Goal: Information Seeking & Learning: Find specific page/section

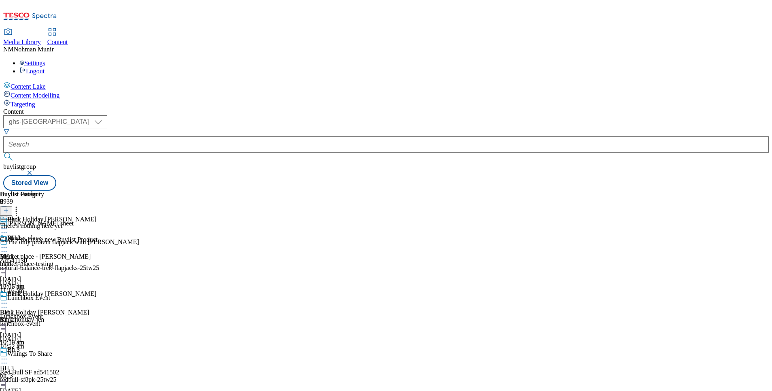
click at [44, 234] on div "BH 1 BH 1 bh-1 12 Aug 2025 10:17 am" at bounding box center [22, 262] width 44 height 56
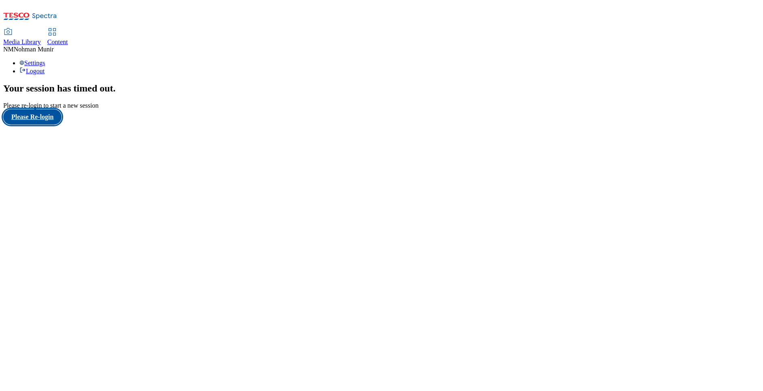
click at [56, 125] on button "Please Re-login" at bounding box center [32, 116] width 58 height 15
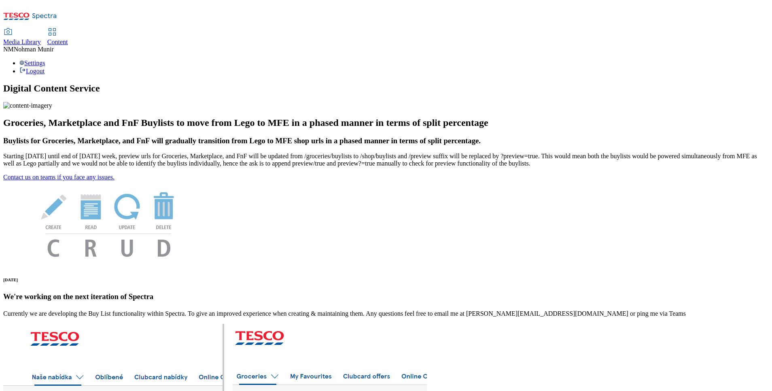
click at [68, 38] on span "Content" at bounding box center [57, 41] width 21 height 7
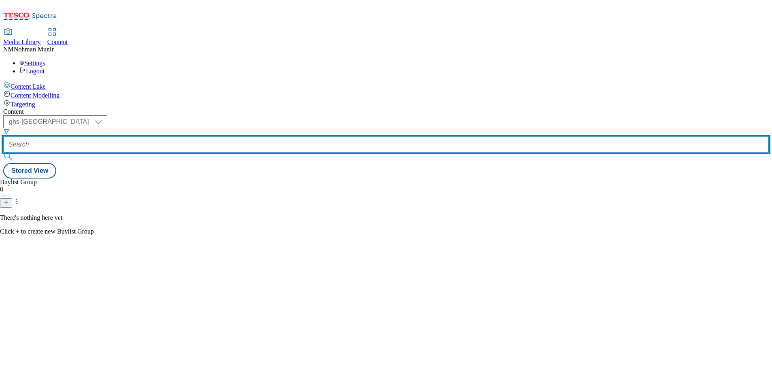
click at [203, 136] on input "text" at bounding box center [386, 144] width 766 height 16
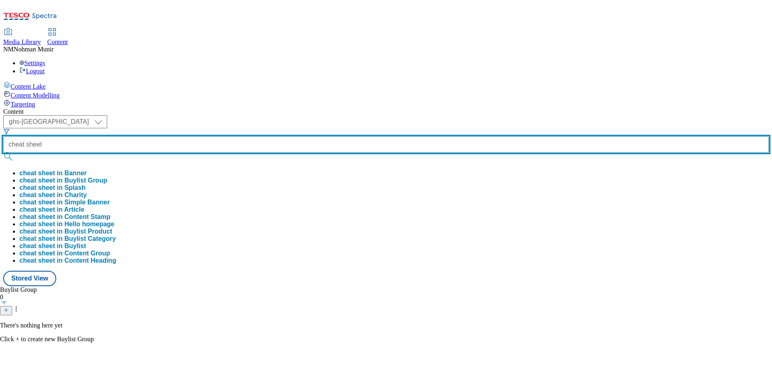
type input "cheat sheet"
click at [3, 153] on button "submit" at bounding box center [8, 157] width 11 height 8
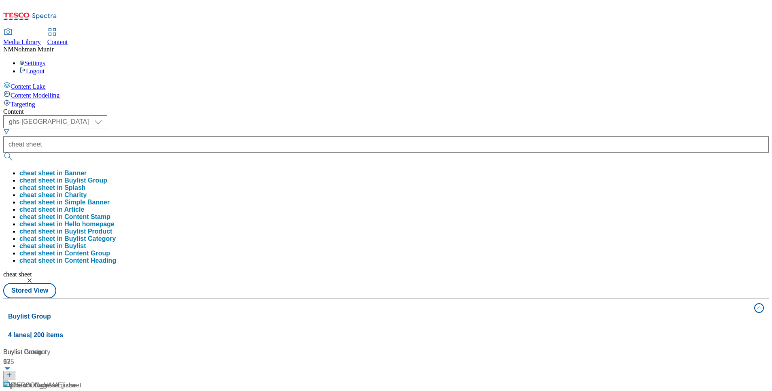
click at [505, 115] on div "( optional ) ghs-uk group-comms ghs-uk cheat sheet cheat sheet in Banner cheat …" at bounding box center [386, 206] width 766 height 183
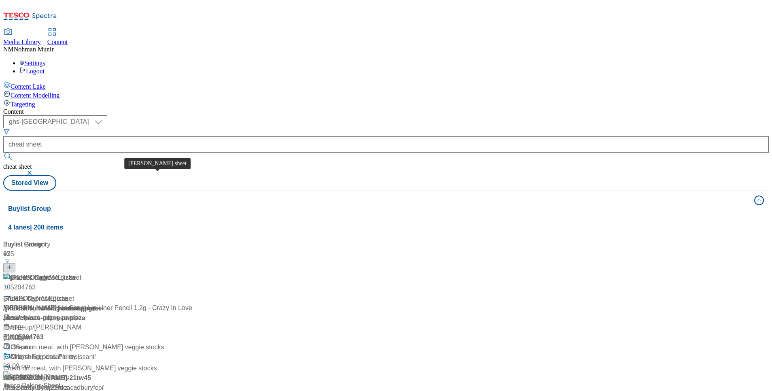
click at [74, 294] on div "Jens cheat sheet" at bounding box center [38, 299] width 71 height 10
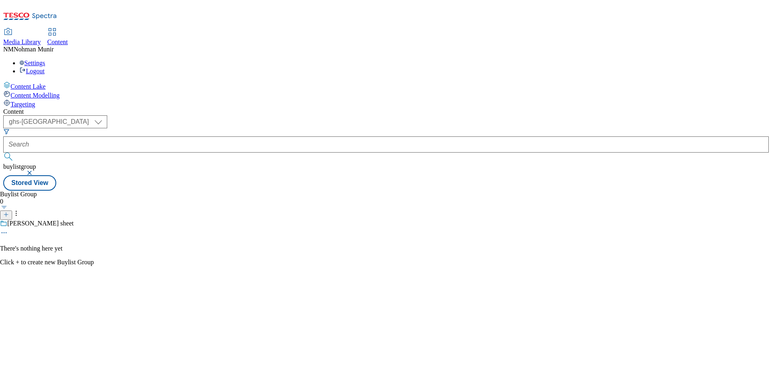
click at [94, 220] on div "Jens cheat sheet" at bounding box center [47, 229] width 94 height 19
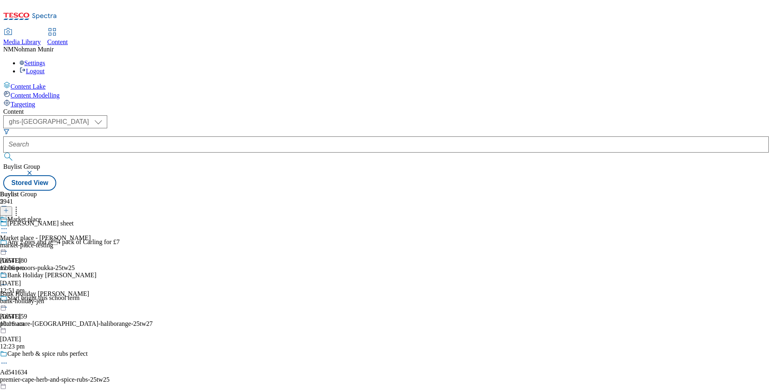
click at [96, 272] on div "Bank Holiday Jen Bank Holiday Jen bank-holiday-jen 12 Aug 2025 10:16 am" at bounding box center [48, 300] width 96 height 56
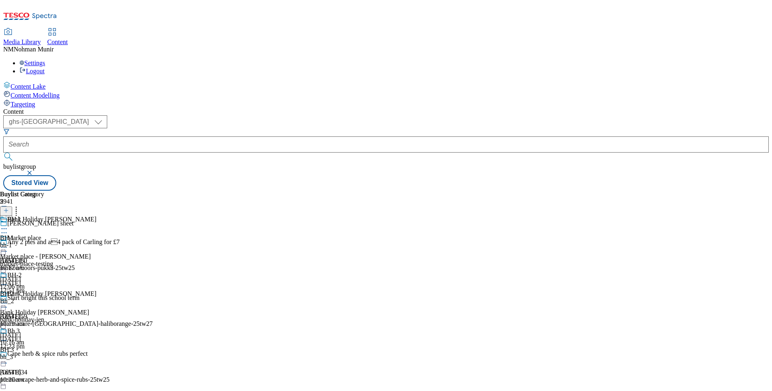
click at [44, 216] on div "BH 1 BH 1 bh-1 [DATE] 10:17 am" at bounding box center [22, 244] width 44 height 56
click at [44, 260] on div "bh-1" at bounding box center [22, 263] width 44 height 7
click at [44, 290] on div "BH-2 BH 2 Bh_2 12 Aug 2025 10:19 am" at bounding box center [22, 318] width 44 height 56
click at [44, 346] on div "Bh 3 BH 3 bh_3 12 Aug 2025 10:20 am" at bounding box center [22, 374] width 44 height 56
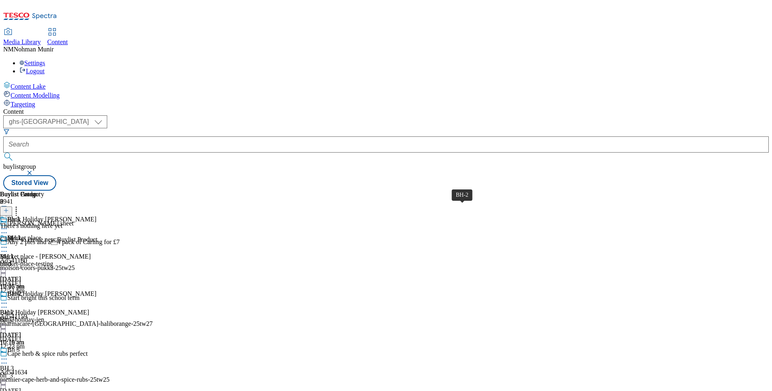
click at [44, 260] on div "bh-1" at bounding box center [22, 263] width 44 height 7
click at [44, 234] on div "BH 1 BH 1 bh-1 12 Aug 2025 10:17 am BH-2 BH 2 Bh_2 12 Aug 2025 10:19 am Bh 3 BH…" at bounding box center [22, 318] width 44 height 168
click at [742, 191] on div "Buylist Group 5941 Jens cheat sheet Any 2 pies and a4 pack of Carling for £7 A…" at bounding box center [386, 191] width 766 height 0
click at [96, 308] on div "Market place Market place - Jen market-place-testing 23 Jul 2025 12:06 pm Bank …" at bounding box center [48, 290] width 96 height 112
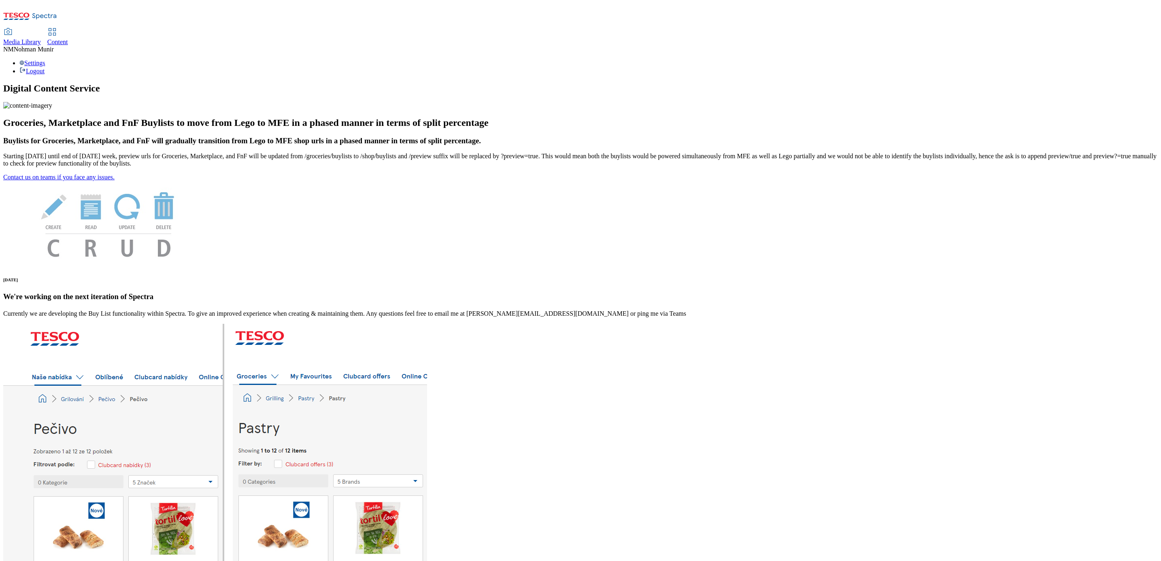
click at [68, 29] on link "Content" at bounding box center [57, 37] width 21 height 17
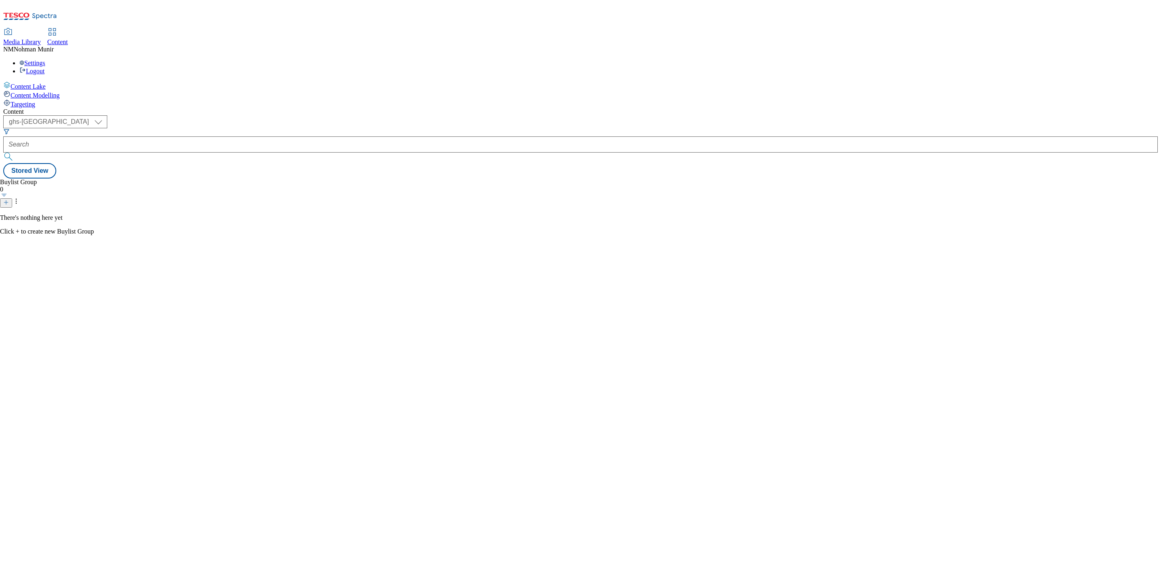
click at [94, 179] on header "Buylist Group 0" at bounding box center [47, 193] width 94 height 29
click at [107, 115] on select "ghs-uk group-comms" at bounding box center [55, 121] width 104 height 13
click at [10, 128] on icon "Search Filters" at bounding box center [6, 131] width 6 height 6
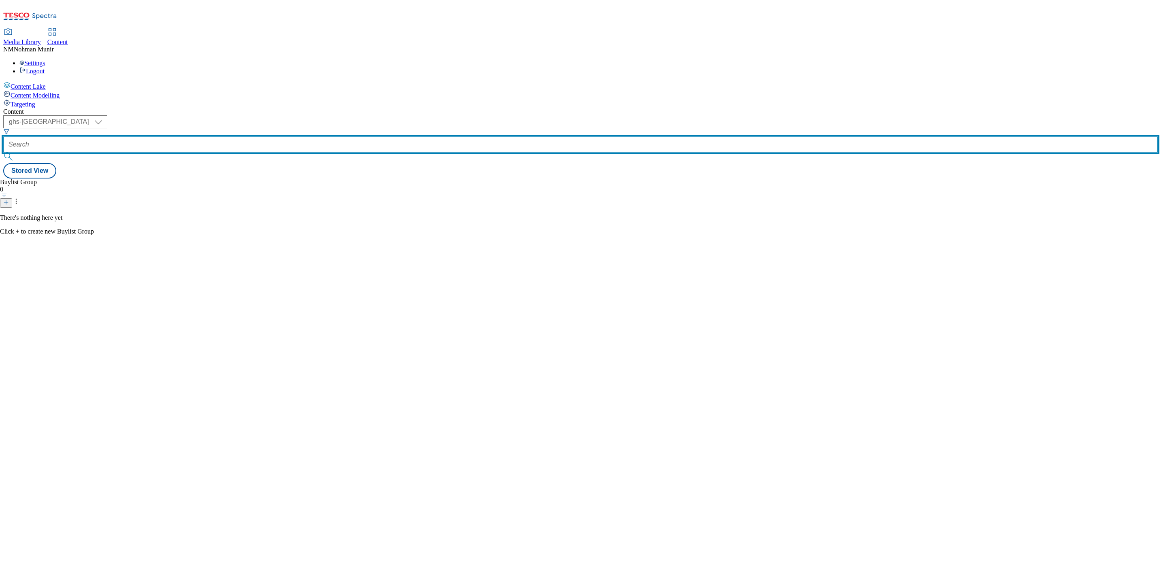
click at [206, 136] on input "text" at bounding box center [580, 144] width 1155 height 16
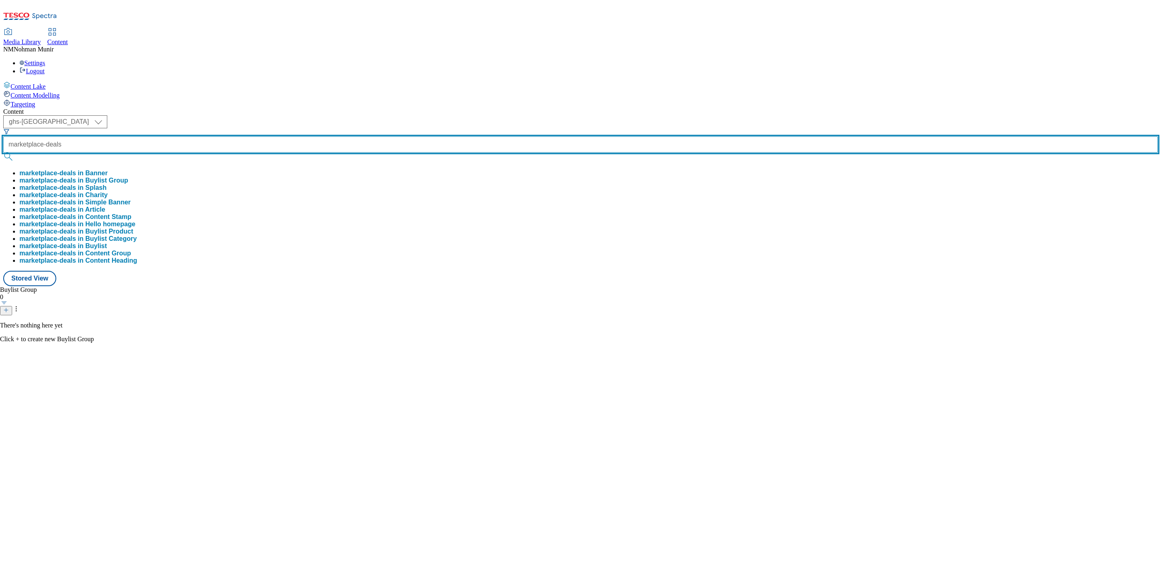
type input "marketplace-deals"
click at [3, 153] on button "submit" at bounding box center [8, 157] width 11 height 8
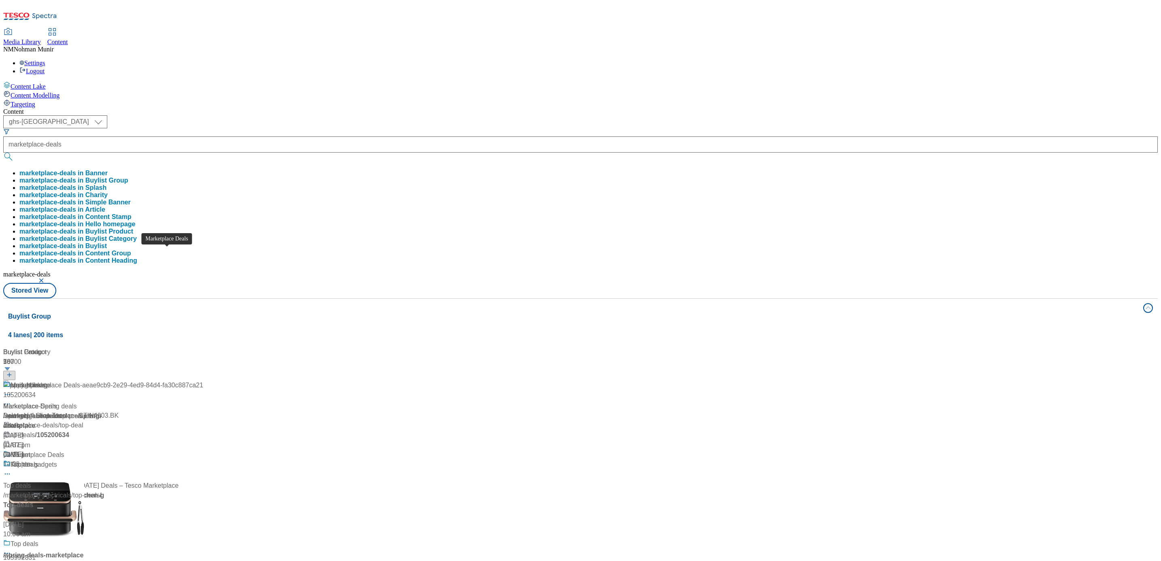
click at [57, 471] on div "Marketplace Deals" at bounding box center [30, 476] width 54 height 10
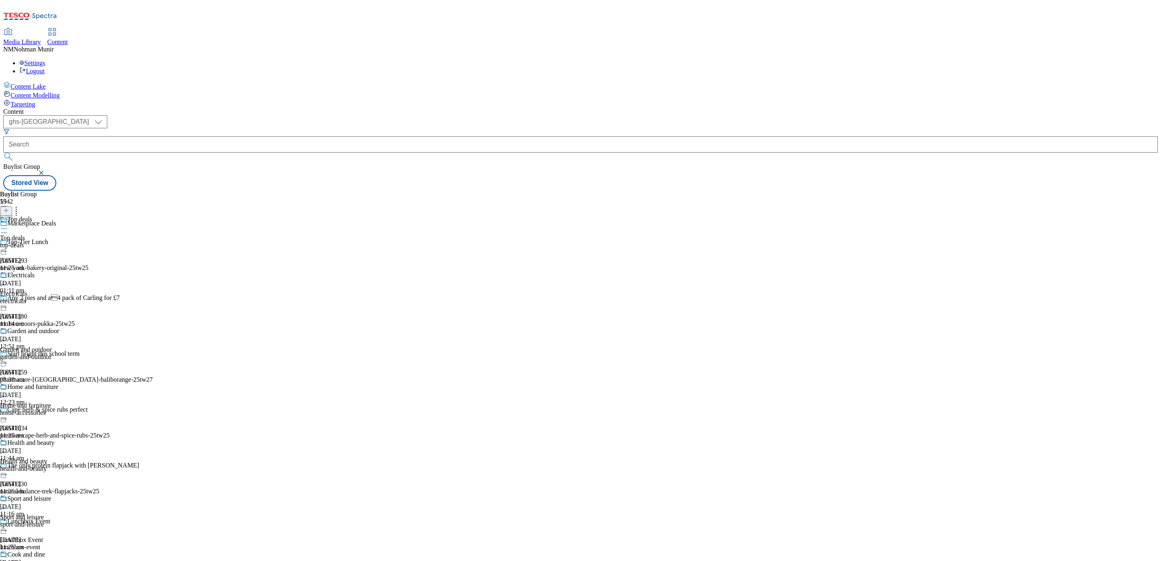
click at [64, 242] on div "top-deals" at bounding box center [32, 245] width 64 height 7
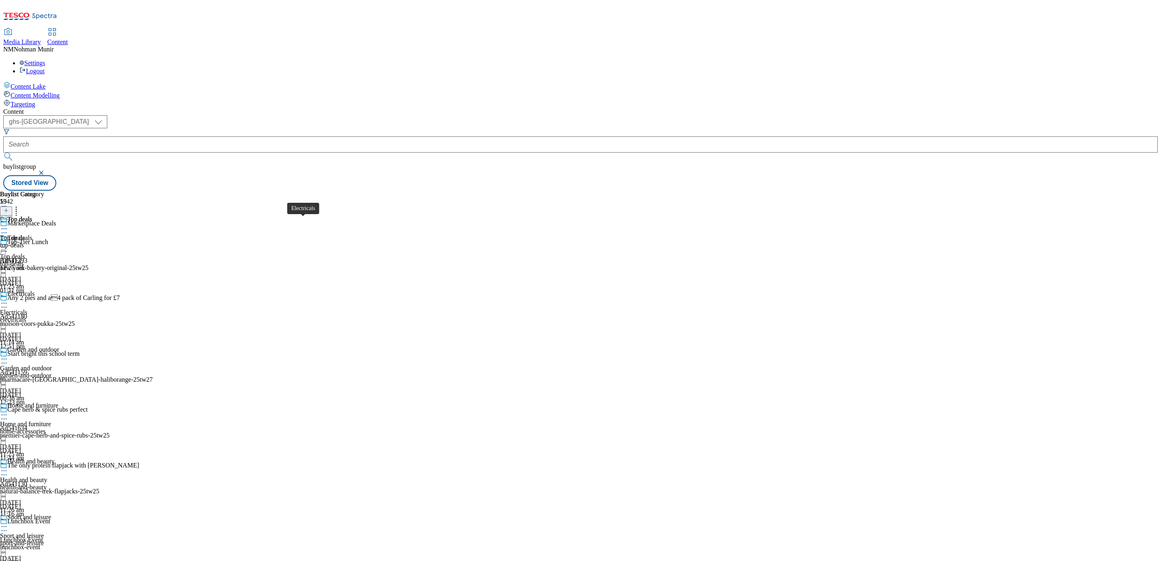
click at [64, 316] on div "electricals" at bounding box center [32, 319] width 64 height 7
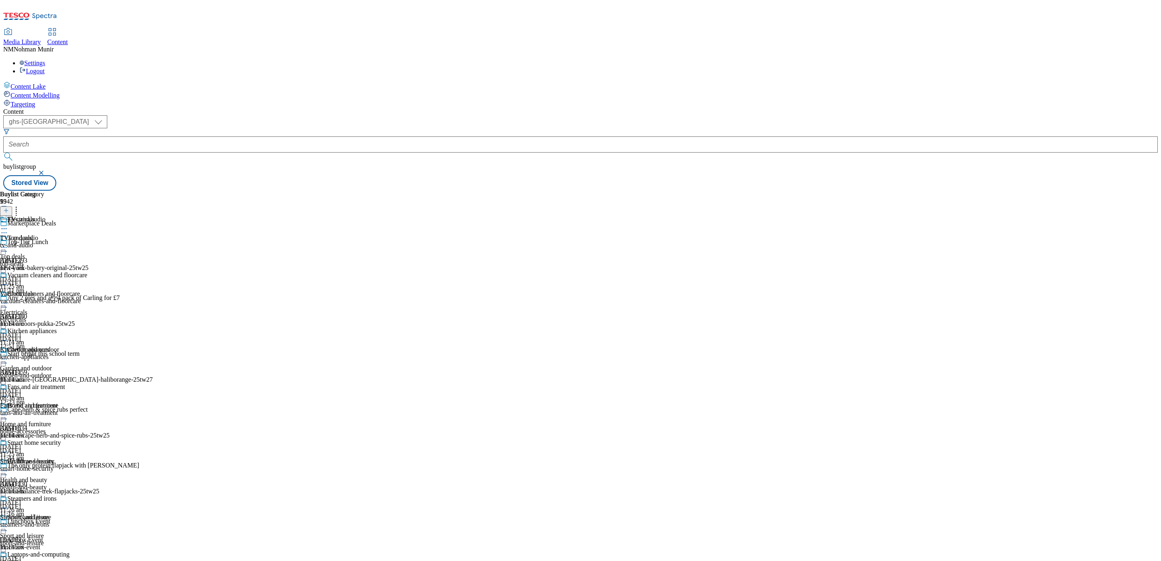
click at [87, 242] on div "tv-and-audio" at bounding box center [43, 245] width 87 height 7
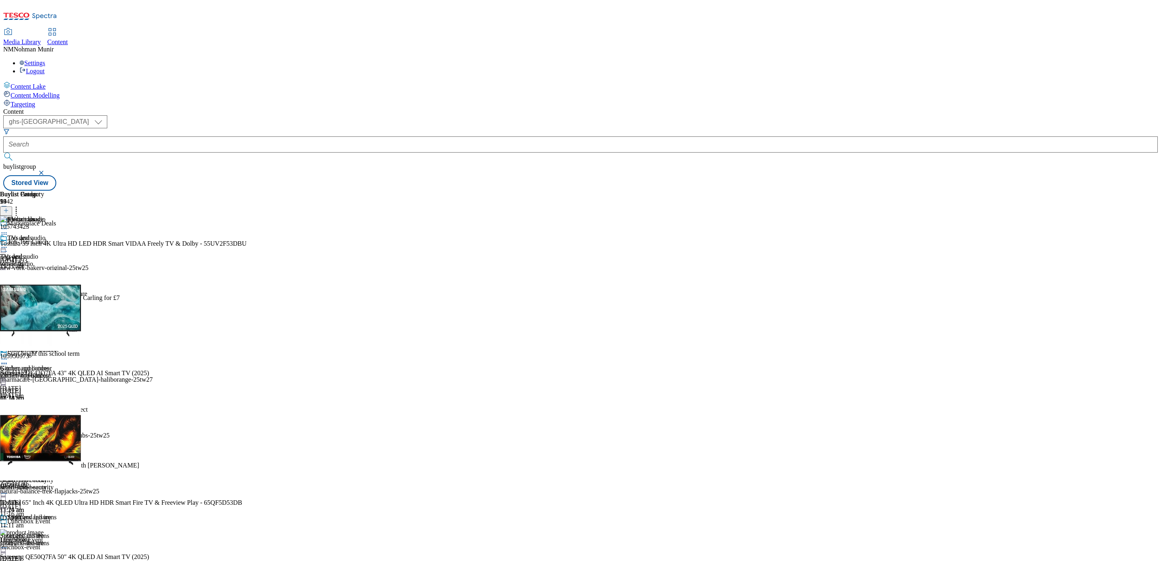
click at [87, 372] on div "kitchen-appliances" at bounding box center [43, 375] width 87 height 7
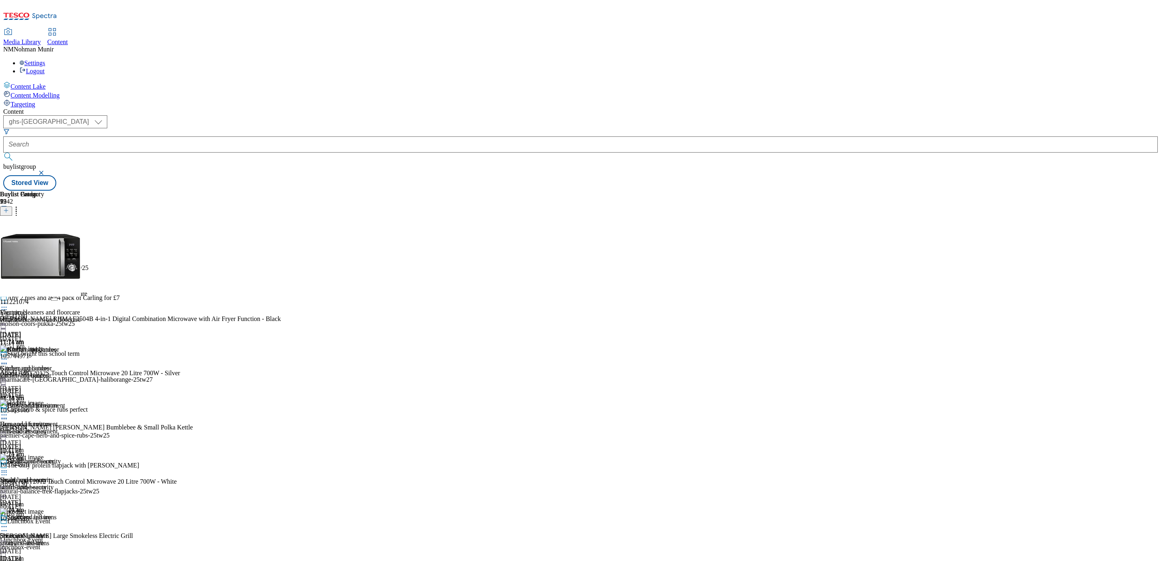
scroll to position [162, 0]
click at [87, 458] on div "Smart home security Smart home security smart-home-security [DATE] 11:14 am" at bounding box center [43, 486] width 87 height 56
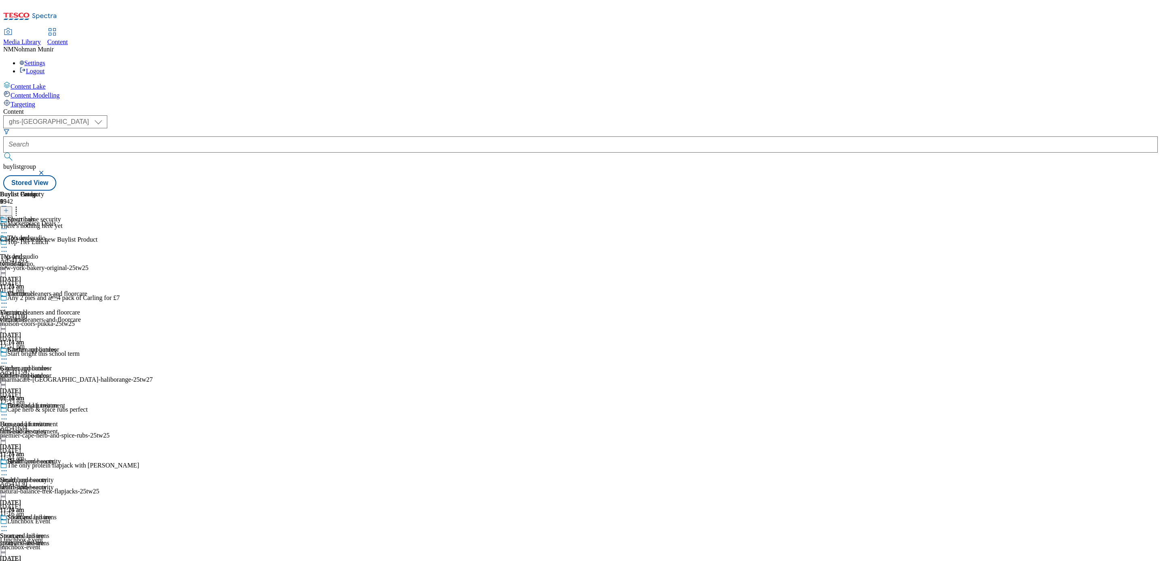
scroll to position [317, 0]
click at [87, 540] on div "steamers-and-irons" at bounding box center [43, 543] width 87 height 7
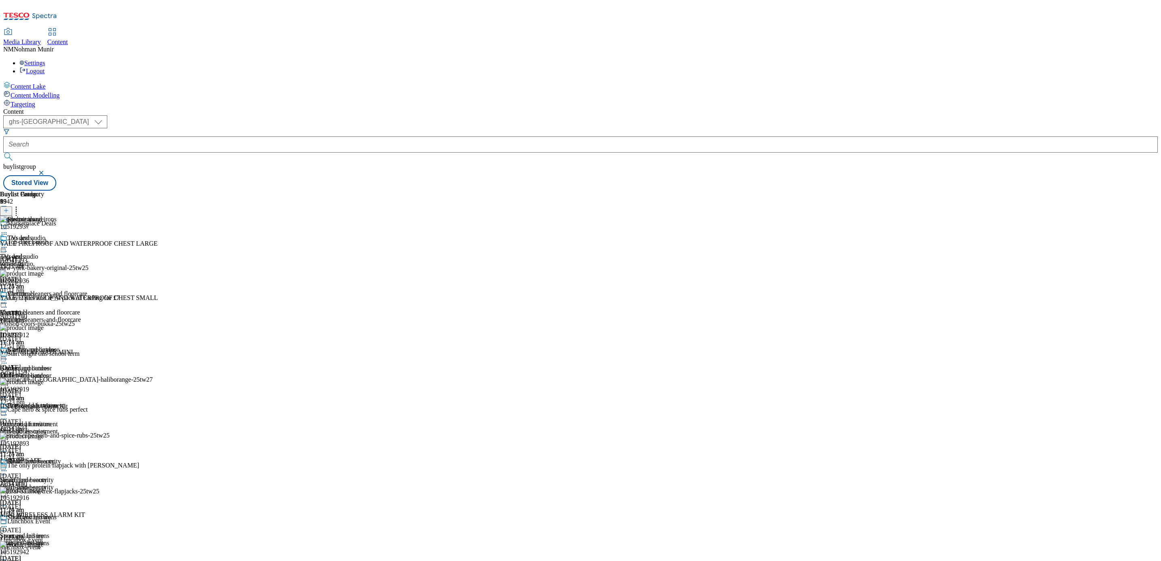
click at [64, 372] on div "garden-and-outdoor" at bounding box center [32, 375] width 64 height 7
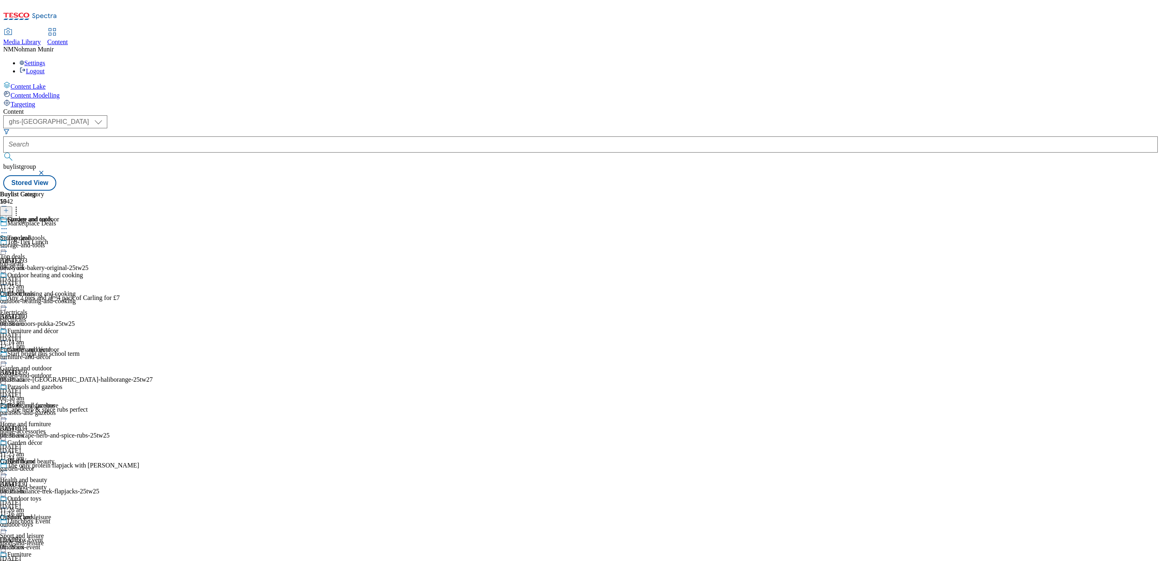
click at [83, 242] on div "storage-and-tools" at bounding box center [41, 245] width 83 height 7
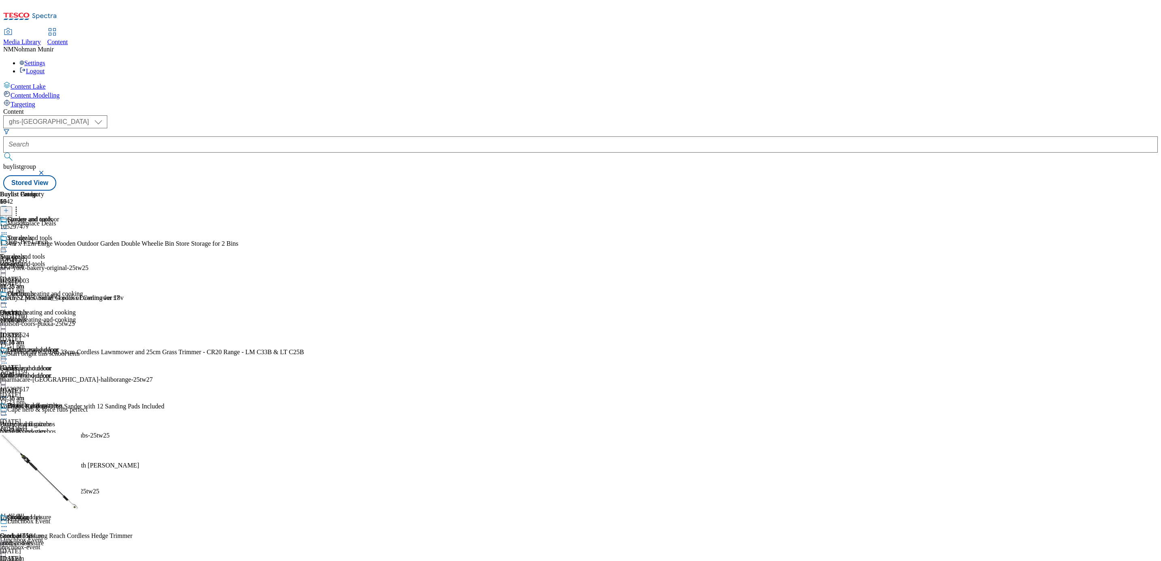
scroll to position [597, 0]
click at [83, 290] on div "Outdoor heating and cooking Outdoor heating and cooking outdoor-heating-and-coo…" at bounding box center [41, 318] width 83 height 56
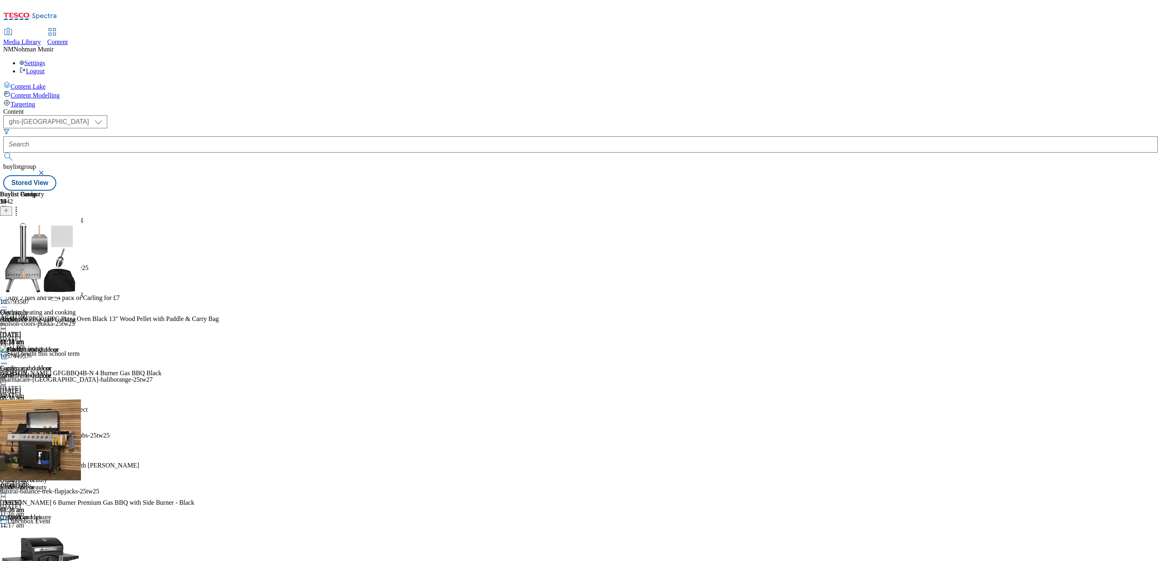
click at [83, 372] on div "furniture-and-décor" at bounding box center [41, 375] width 83 height 7
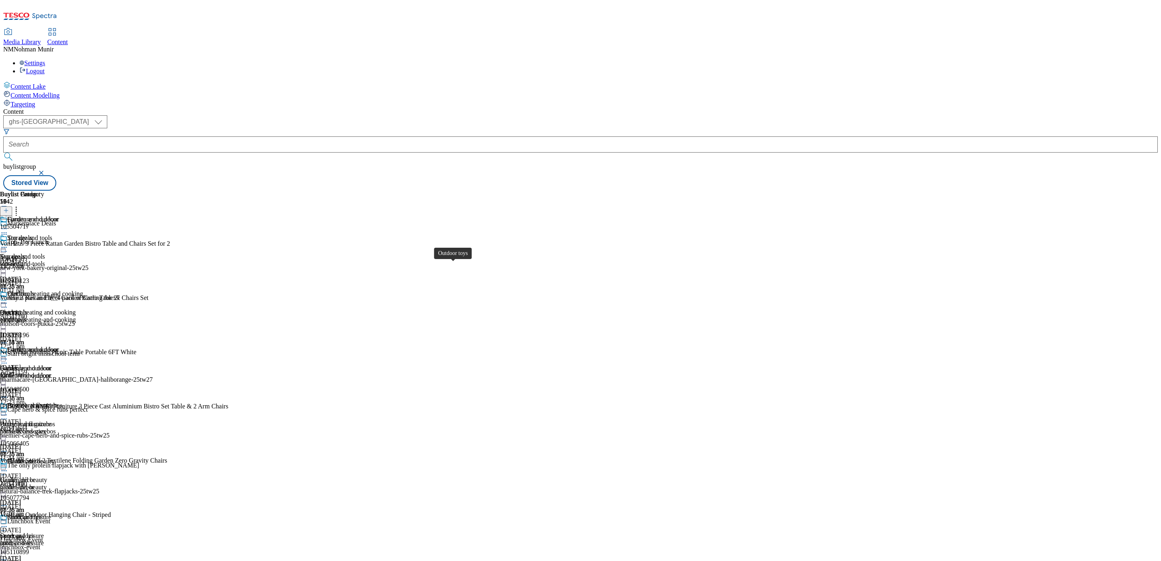
scroll to position [162, 0]
click at [83, 428] on div "parasols-and-gazebos" at bounding box center [41, 431] width 83 height 7
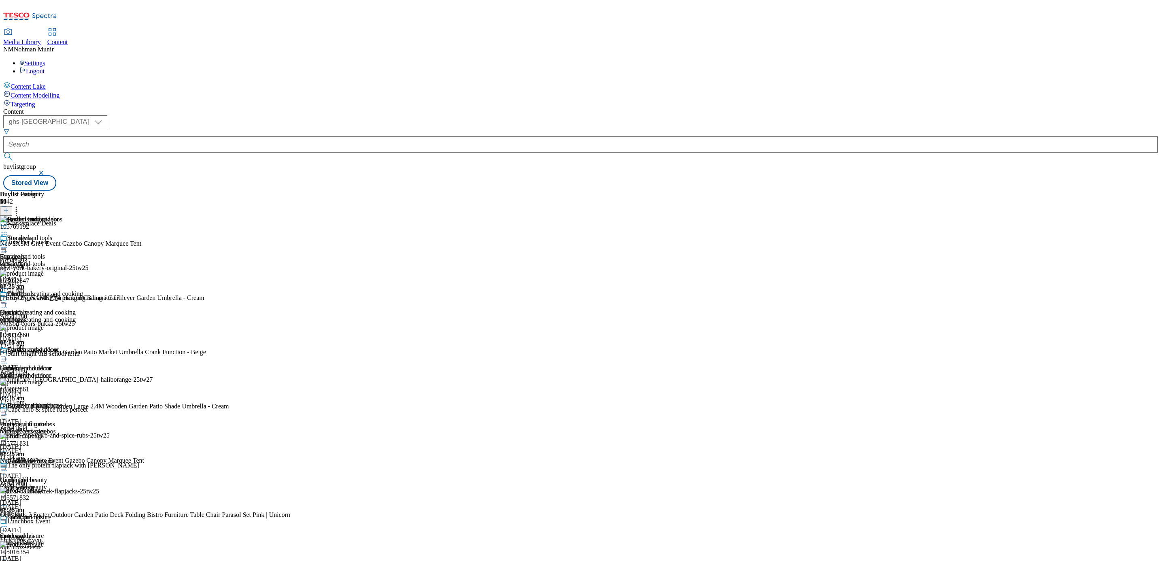
click at [83, 484] on div "garden-decor" at bounding box center [41, 487] width 83 height 7
click at [83, 540] on div "outdoor-toys" at bounding box center [41, 543] width 83 height 7
click at [58, 402] on div "Home and furniture" at bounding box center [32, 405] width 51 height 7
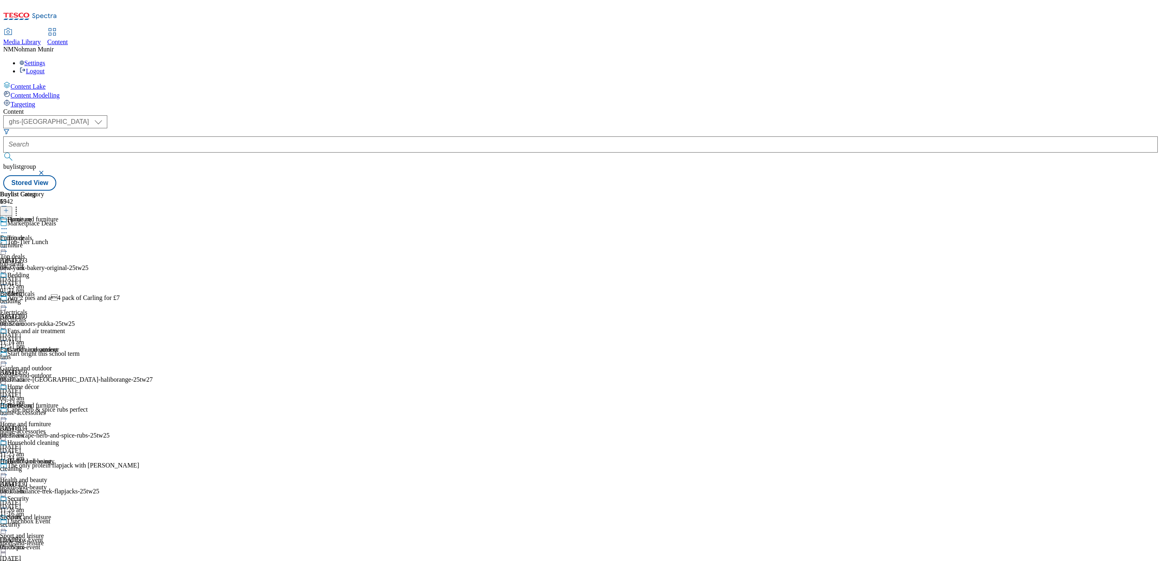
click at [65, 216] on div "Furniture Furniture furniture [DATE] 08:37 am" at bounding box center [32, 244] width 65 height 56
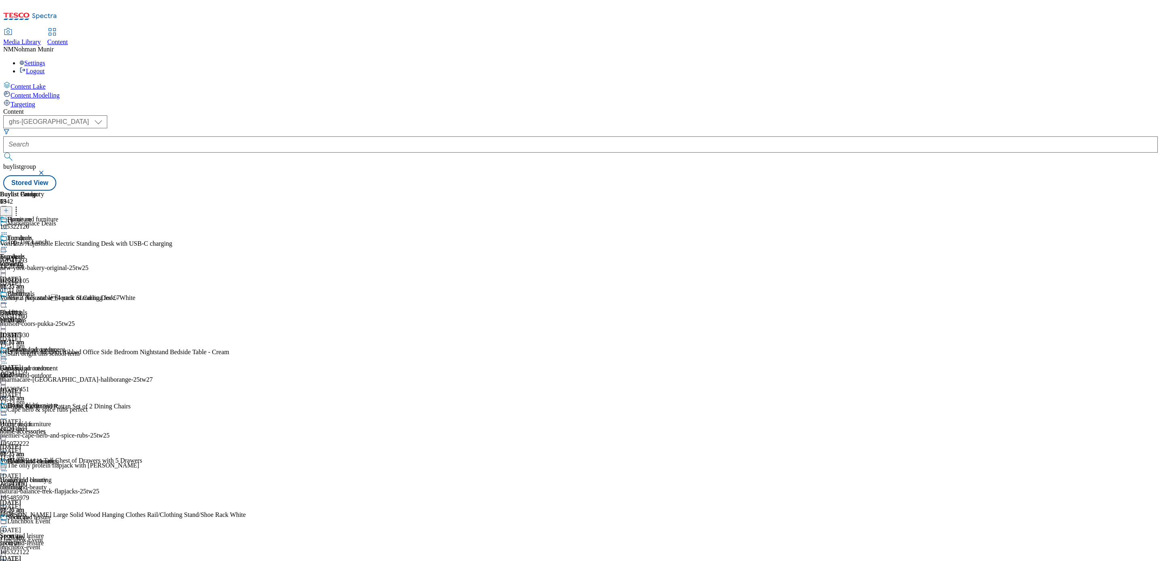
scroll to position [1435, 0]
click at [65, 316] on div "bedding" at bounding box center [32, 319] width 65 height 7
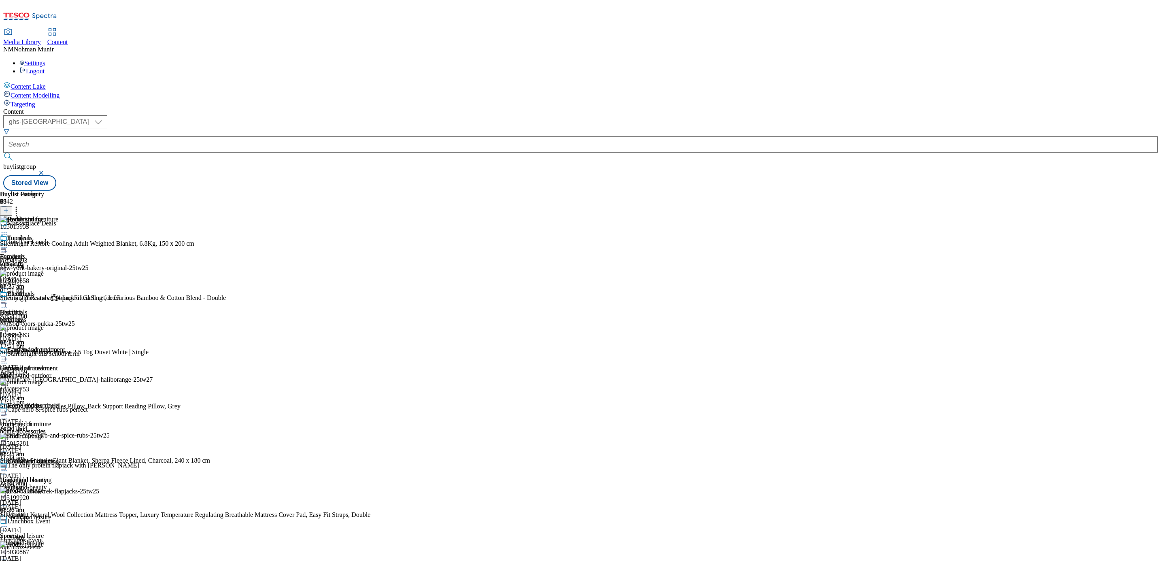
click at [65, 372] on div "fans" at bounding box center [32, 375] width 65 height 7
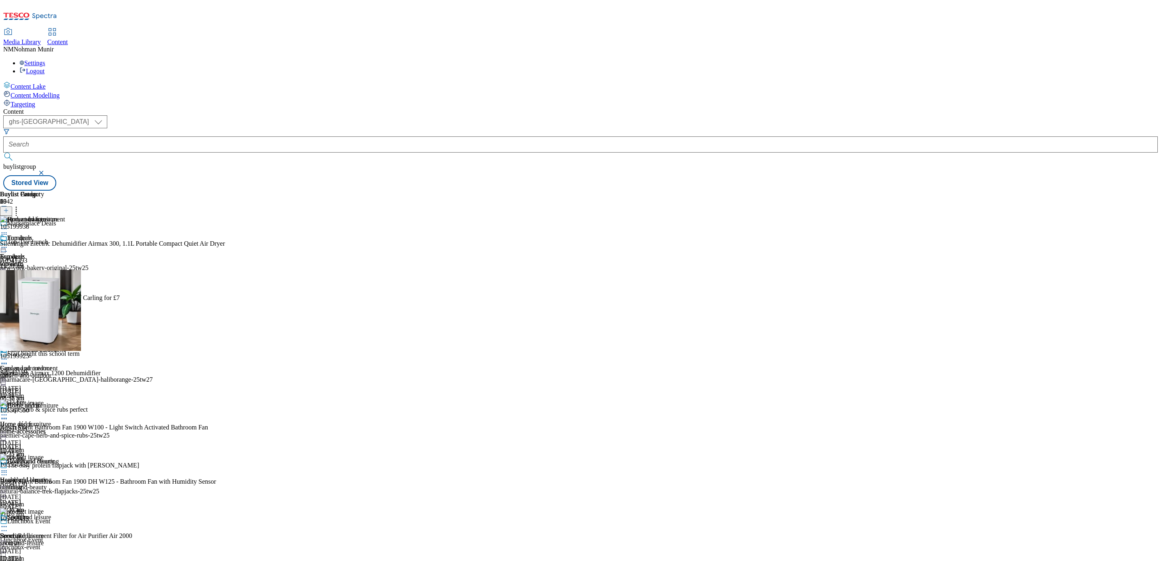
scroll to position [84, 0]
click at [32, 421] on div "Home décor" at bounding box center [16, 424] width 32 height 7
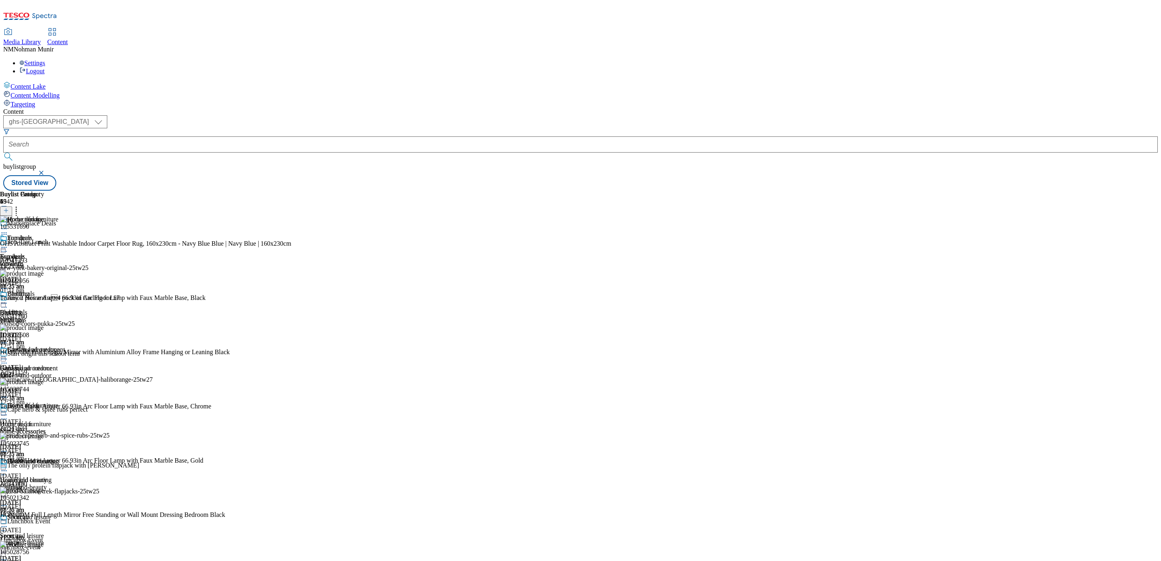
scroll to position [247, 0]
click at [65, 484] on div "cleaning" at bounding box center [32, 487] width 65 height 7
click at [64, 484] on div "health-and-beauty" at bounding box center [32, 487] width 64 height 7
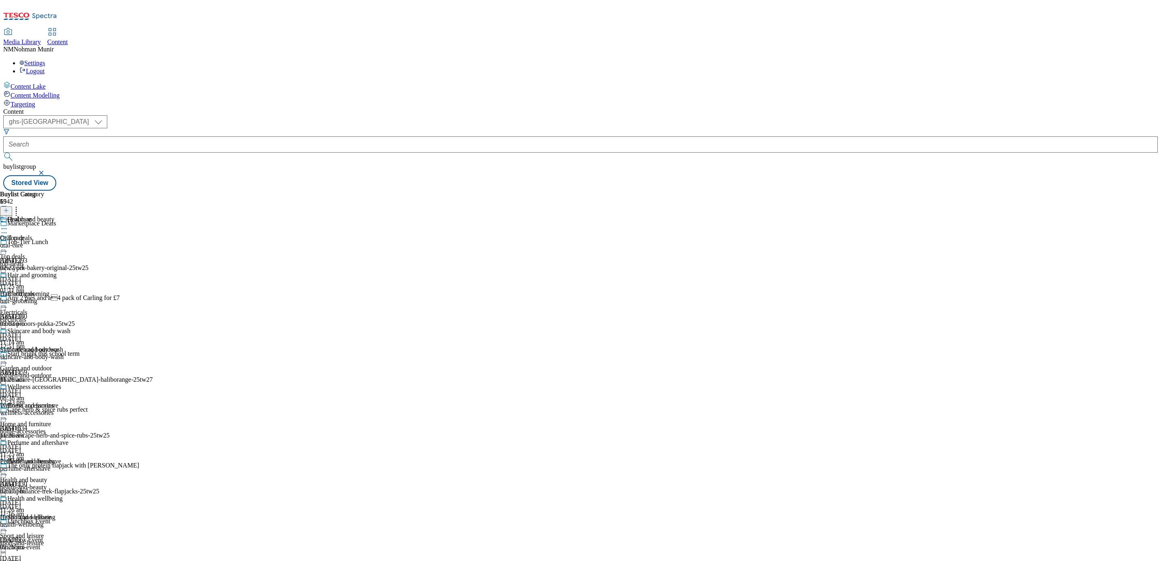
click at [70, 350] on div "Oral care Oral care oral-care [DATE] 02:22 pm Hair and grooming Hair and groomi…" at bounding box center [35, 383] width 70 height 335
click at [64, 514] on div "Sport and leisure Sport and leisure sport-and-leisure [DATE] 11:26 am" at bounding box center [32, 542] width 64 height 56
click at [89, 242] on div "luggage-and-travel" at bounding box center [44, 245] width 89 height 7
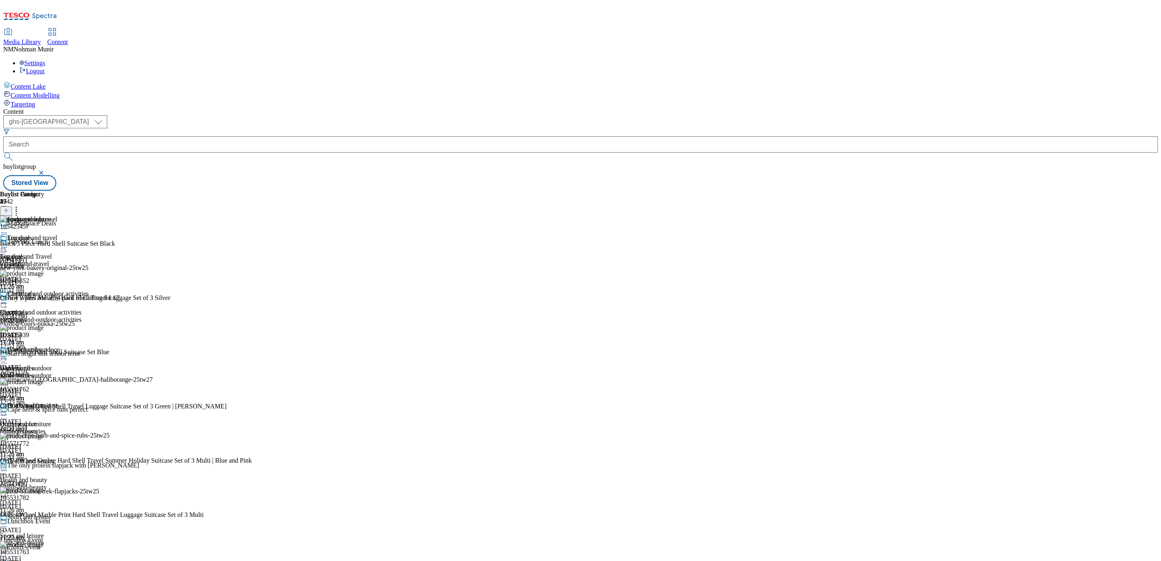
click at [89, 290] on div "Camping and outdoor activities Camping and outdoor activities camping-and-outdo…" at bounding box center [44, 318] width 89 height 56
click at [89, 372] on div "water-bottles" at bounding box center [44, 375] width 89 height 7
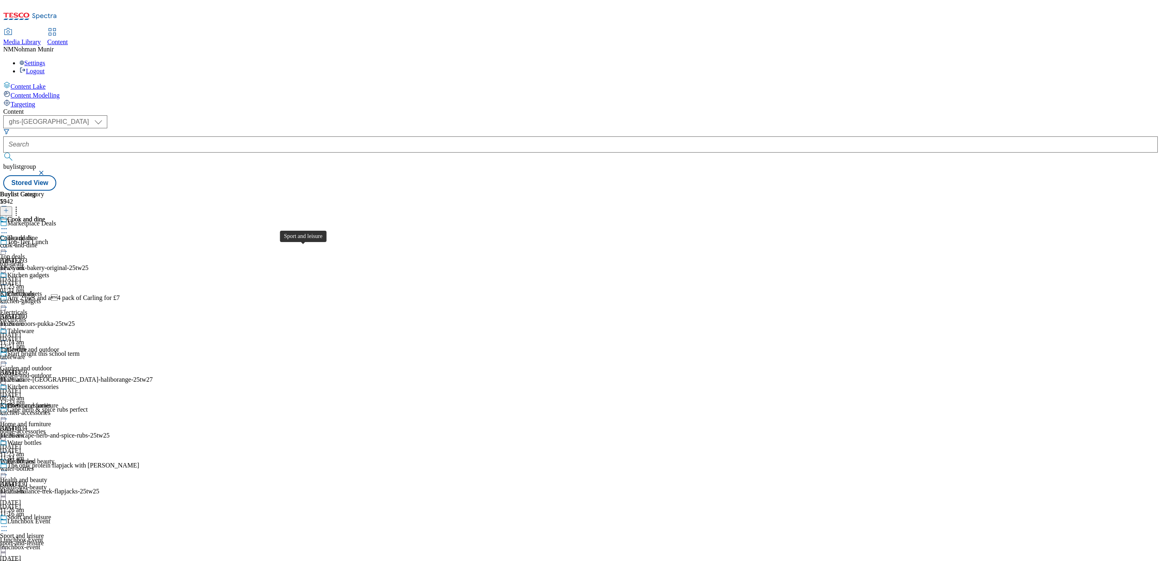
scroll to position [469, 0]
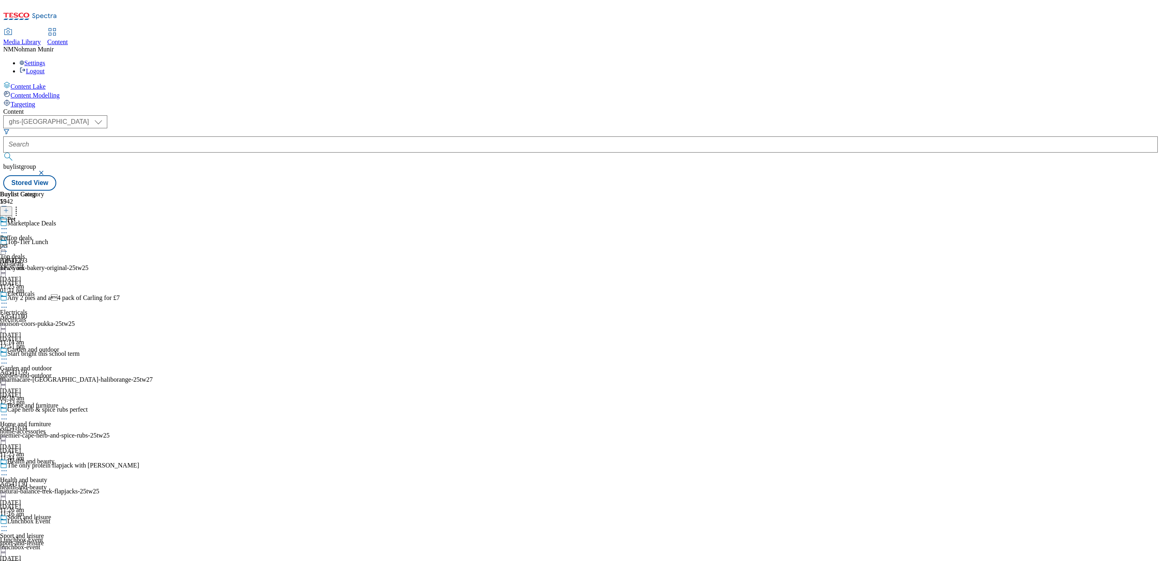
scroll to position [323, 0]
click at [44, 242] on div "pet" at bounding box center [22, 245] width 44 height 7
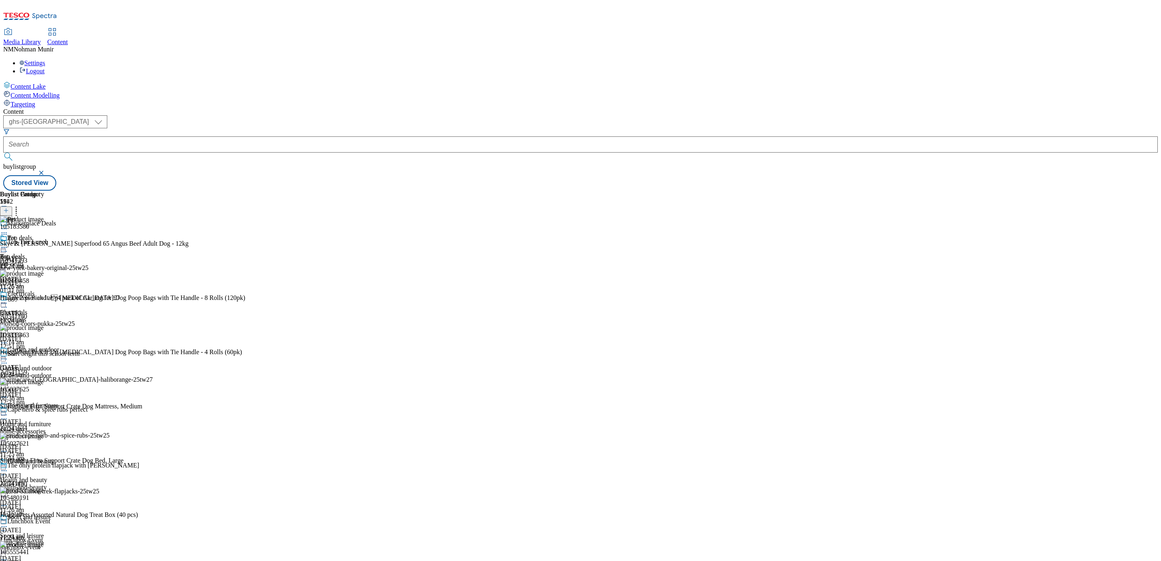
scroll to position [519, 0]
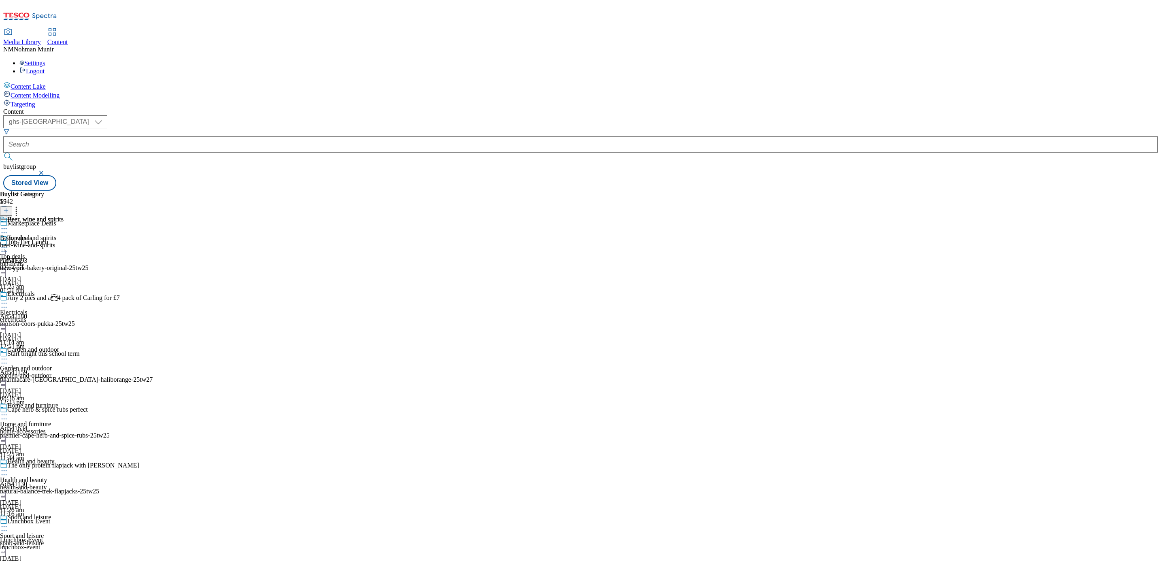
click at [64, 216] on div "Beer, wine and spirits Beer, wine and spirits beer-wine-and-spirits [DATE] 02:5…" at bounding box center [32, 244] width 64 height 56
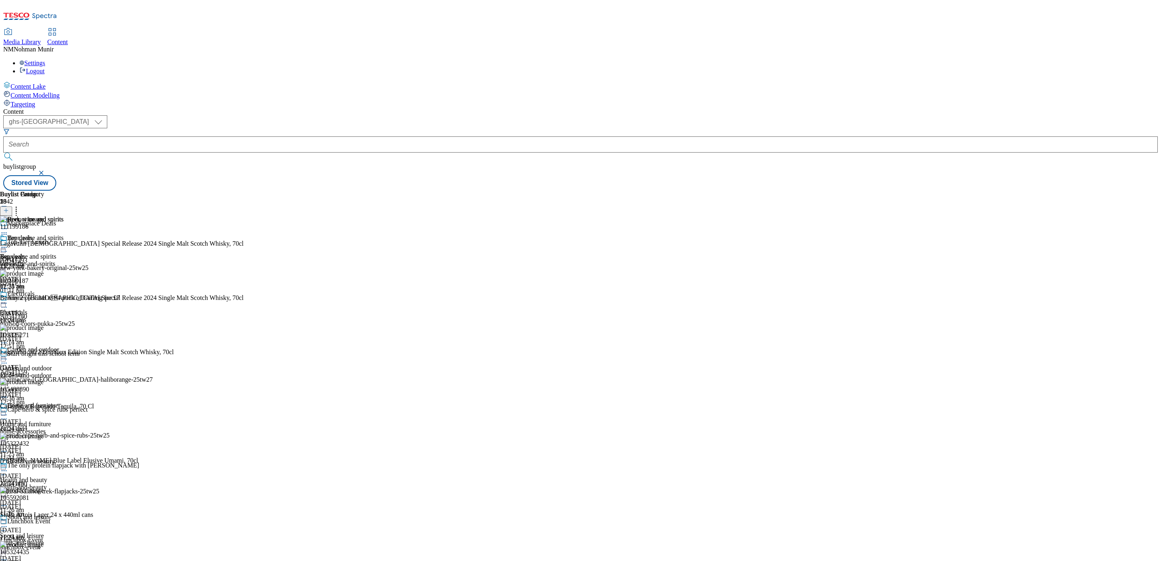
click at [64, 290] on div "Electricals Electricals electricals [DATE] 11:14 am" at bounding box center [32, 318] width 64 height 56
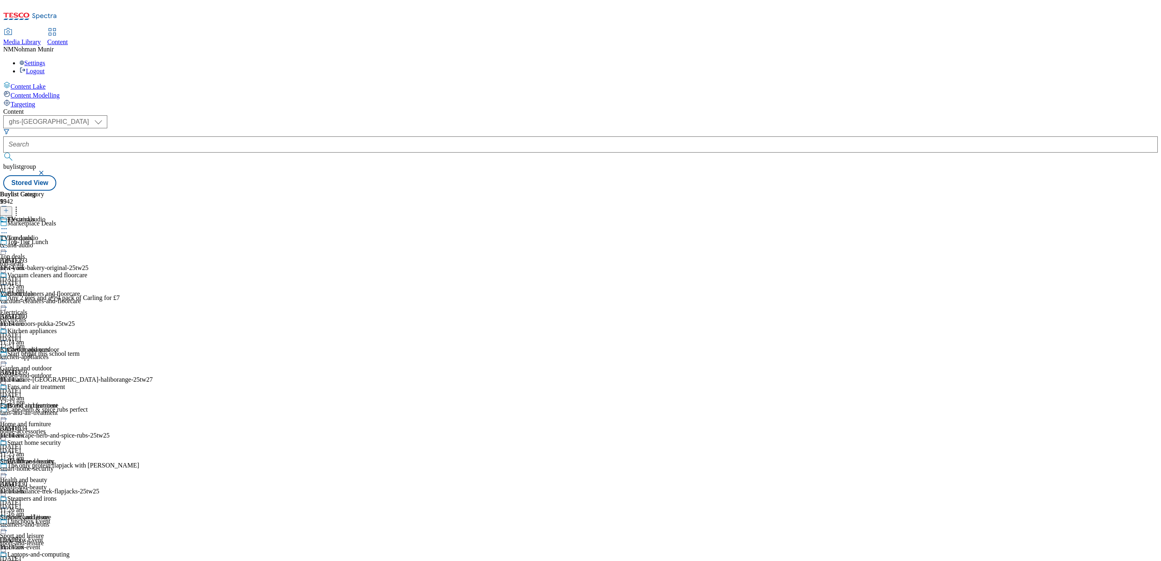
scroll to position [336, 0]
click at [87, 495] on div "Steamers and irons Steamers and irons steamers-and-irons [DATE] 11:14 am" at bounding box center [43, 523] width 87 height 56
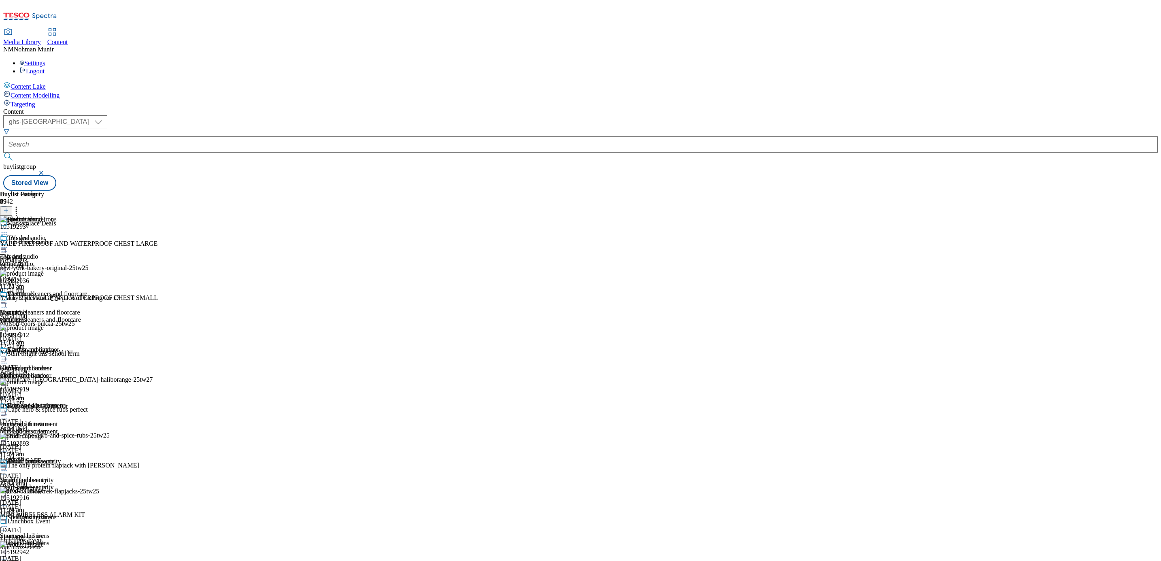
click at [87, 484] on div "smart-home-security" at bounding box center [43, 487] width 87 height 7
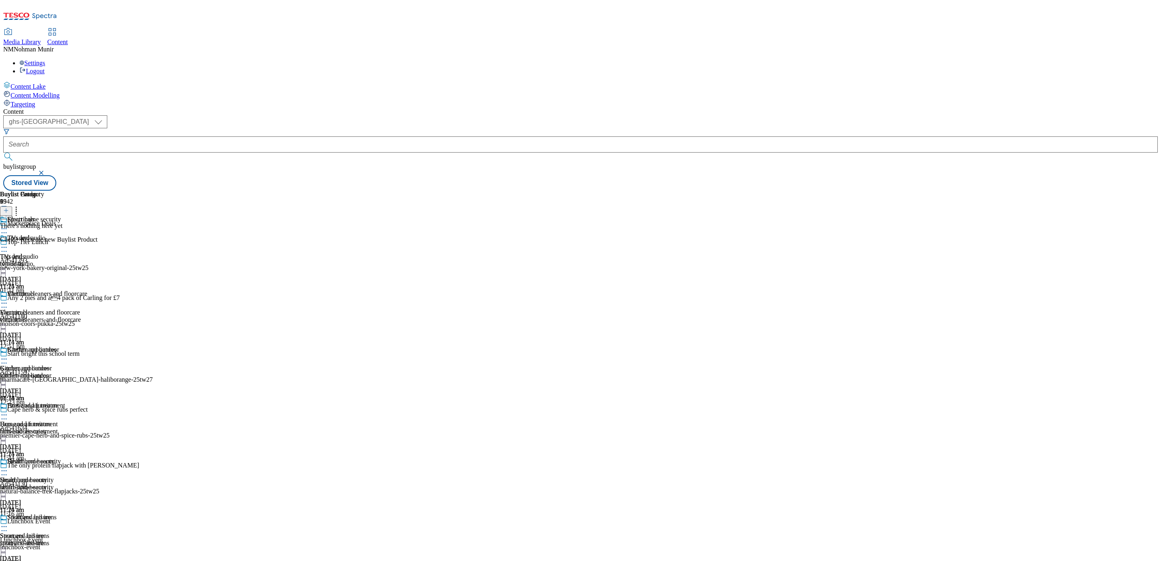
click at [87, 514] on div "Steamers and irons Steamers and irons steamers-and-irons [DATE] 11:14 am" at bounding box center [43, 542] width 87 height 56
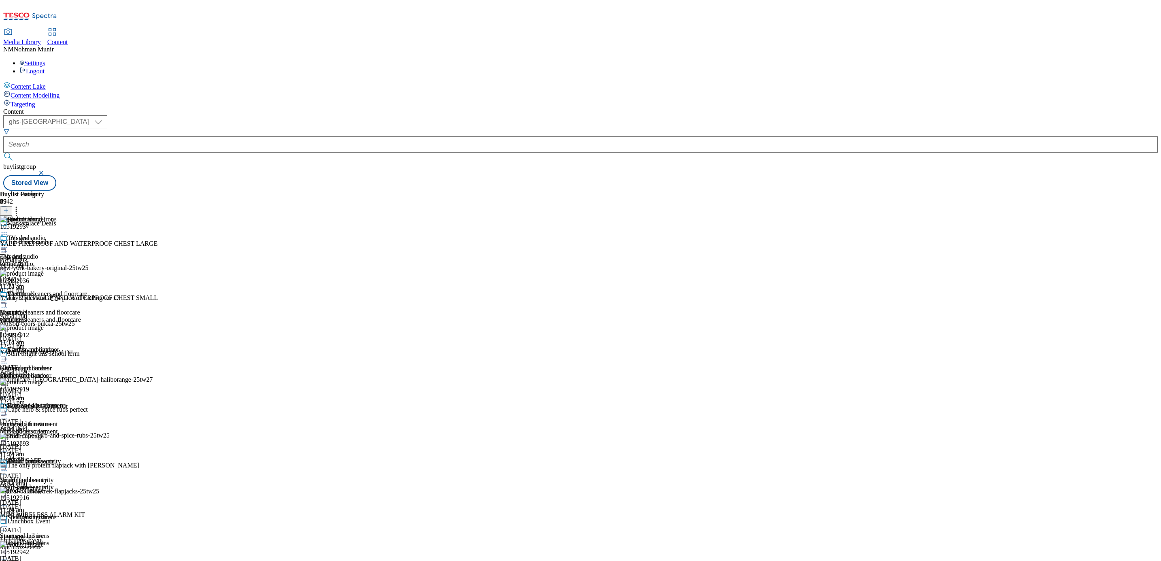
click at [87, 540] on div "steamers-and-irons" at bounding box center [43, 543] width 87 height 7
click at [87, 484] on div "smart-home-security" at bounding box center [43, 487] width 87 height 7
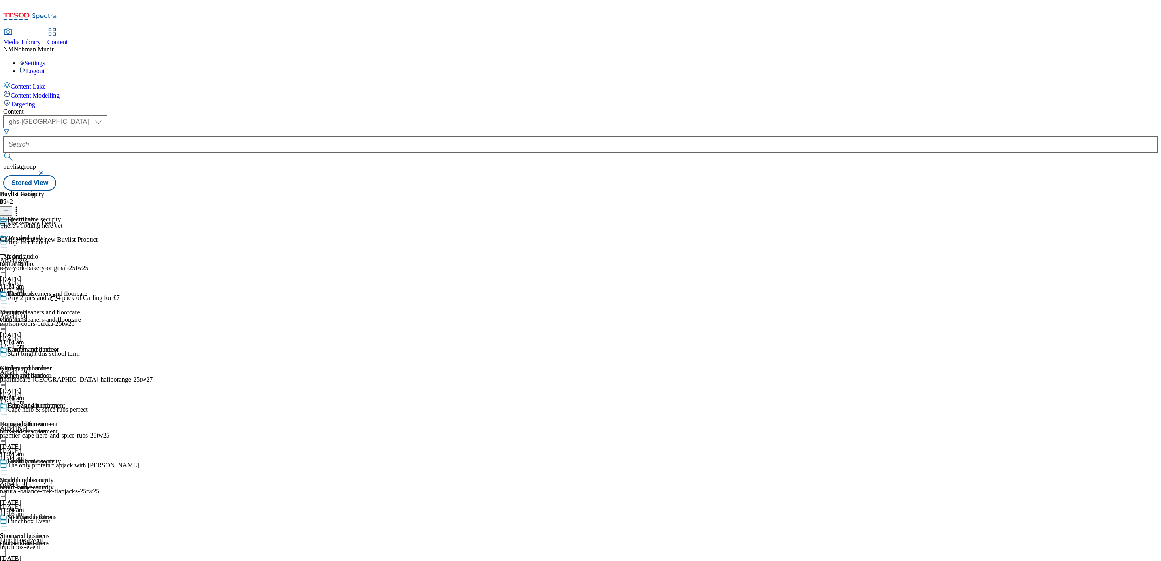
click at [87, 540] on div "steamers-and-irons" at bounding box center [43, 543] width 87 height 7
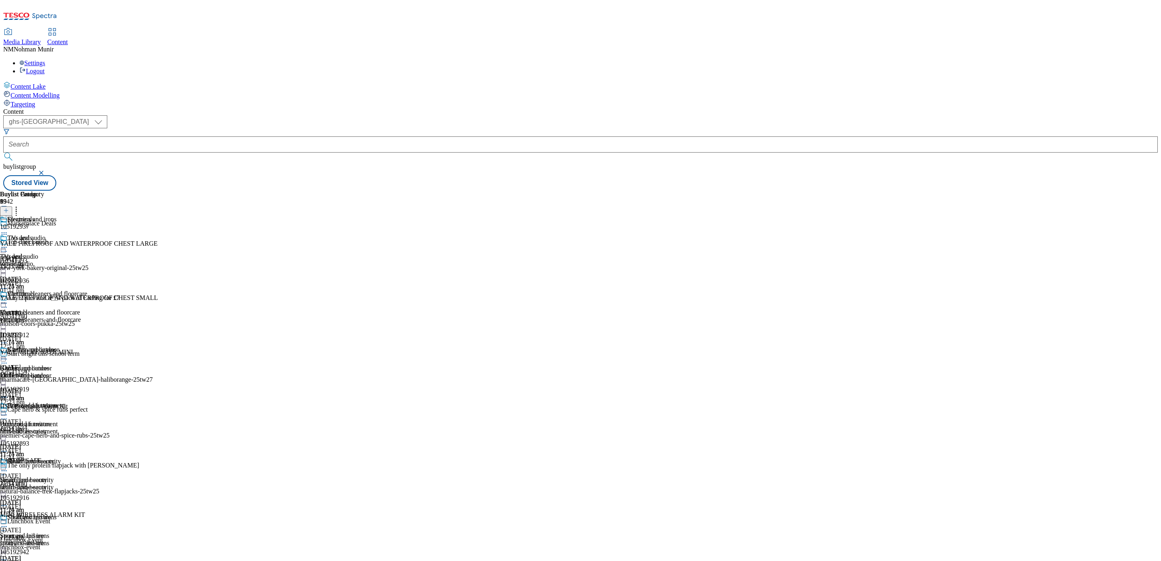
scroll to position [323, 0]
click at [64, 540] on div "sport-and-leisure" at bounding box center [32, 543] width 64 height 7
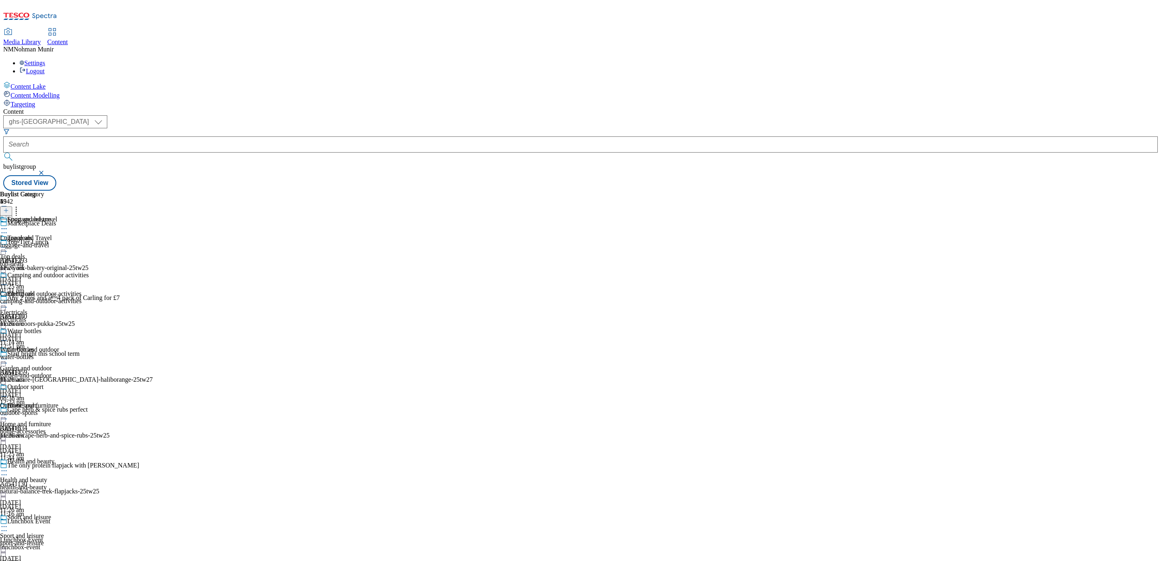
click at [89, 242] on div "luggage-and-travel" at bounding box center [44, 245] width 89 height 7
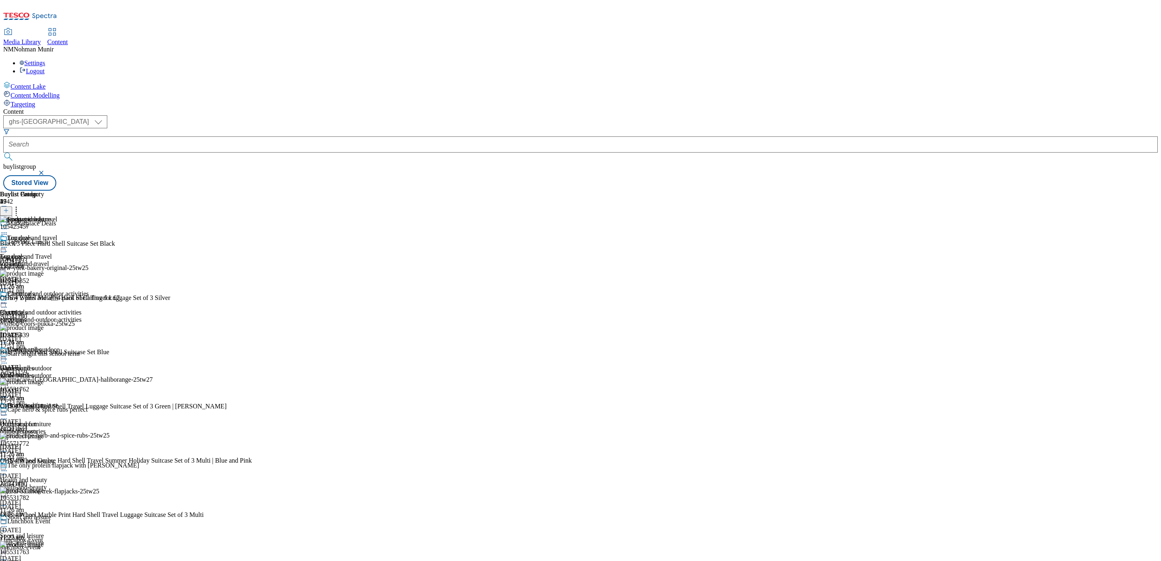
click at [20, 205] on icon at bounding box center [16, 209] width 8 height 8
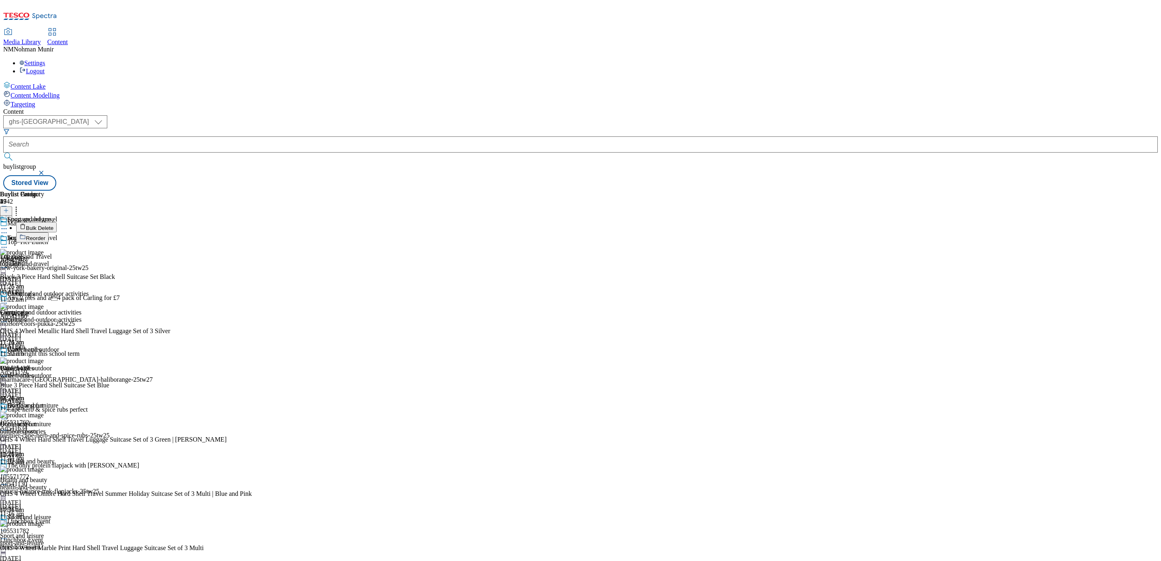
click at [708, 191] on div "Buylist Group 5942 Marketplace Deals Top-Tier Lunch Ad541293 new-york-bakery-or…" at bounding box center [580, 191] width 1155 height 0
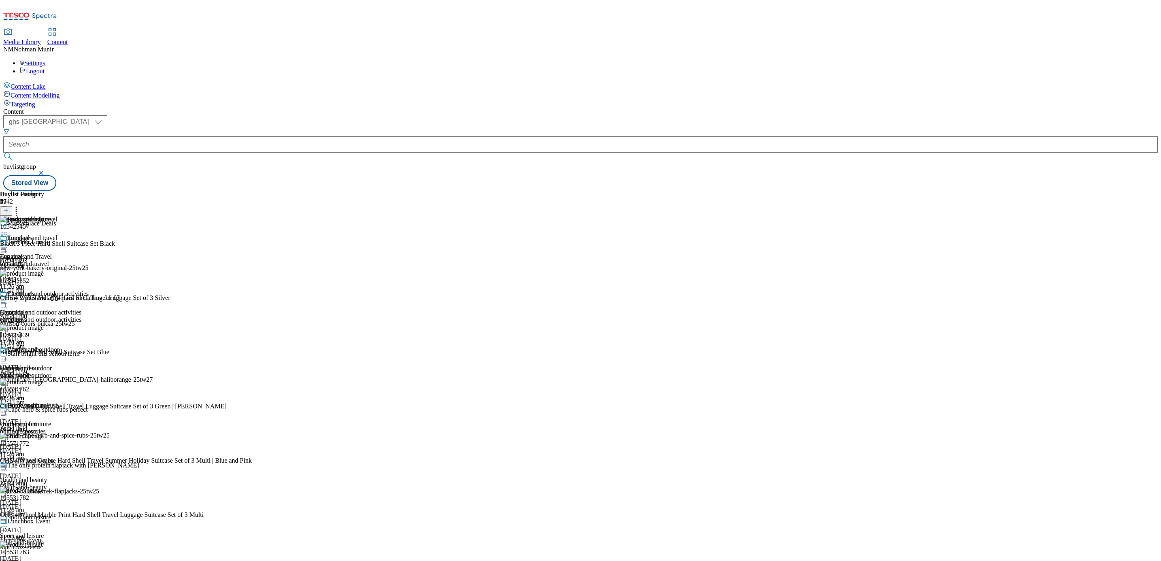
click at [8, 243] on icon at bounding box center [4, 247] width 8 height 8
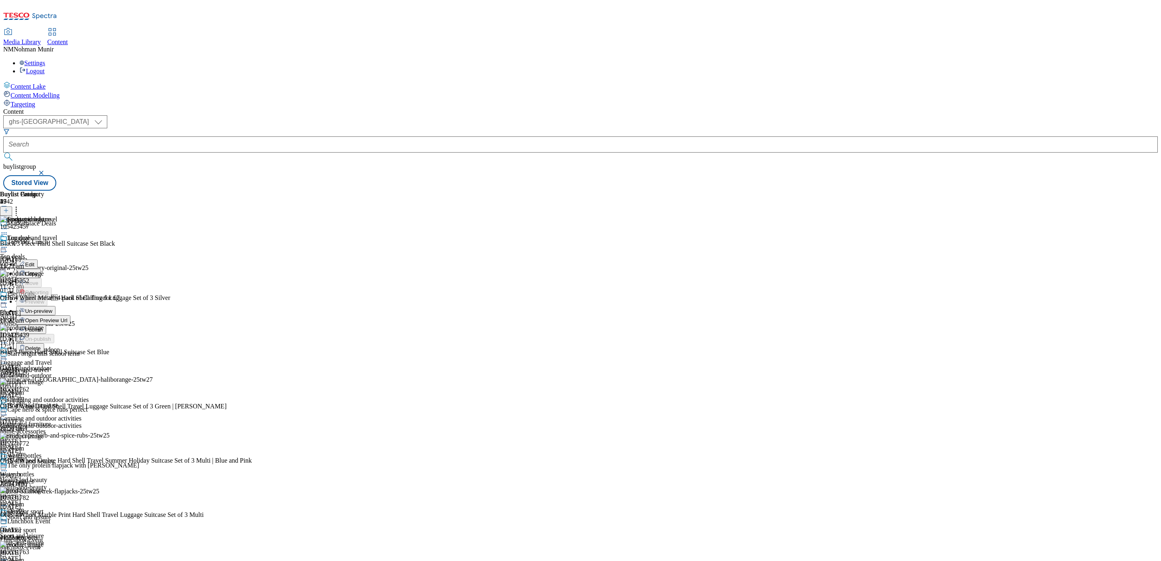
click at [67, 317] on span "Open Preview Url" at bounding box center [46, 320] width 42 height 6
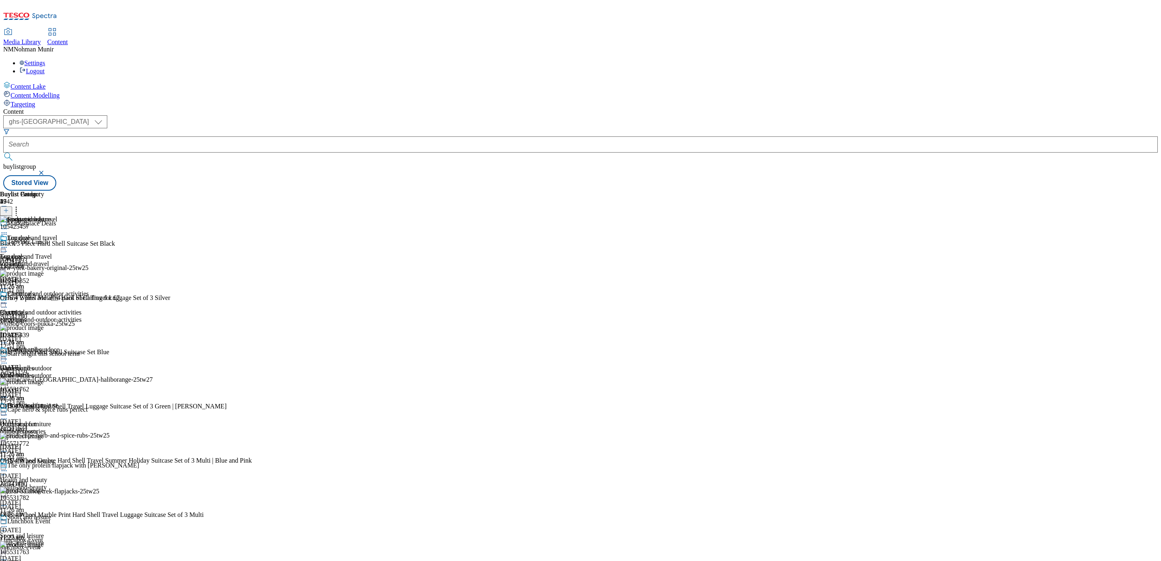
click at [64, 372] on div "garden-and-outdoor" at bounding box center [32, 375] width 64 height 7
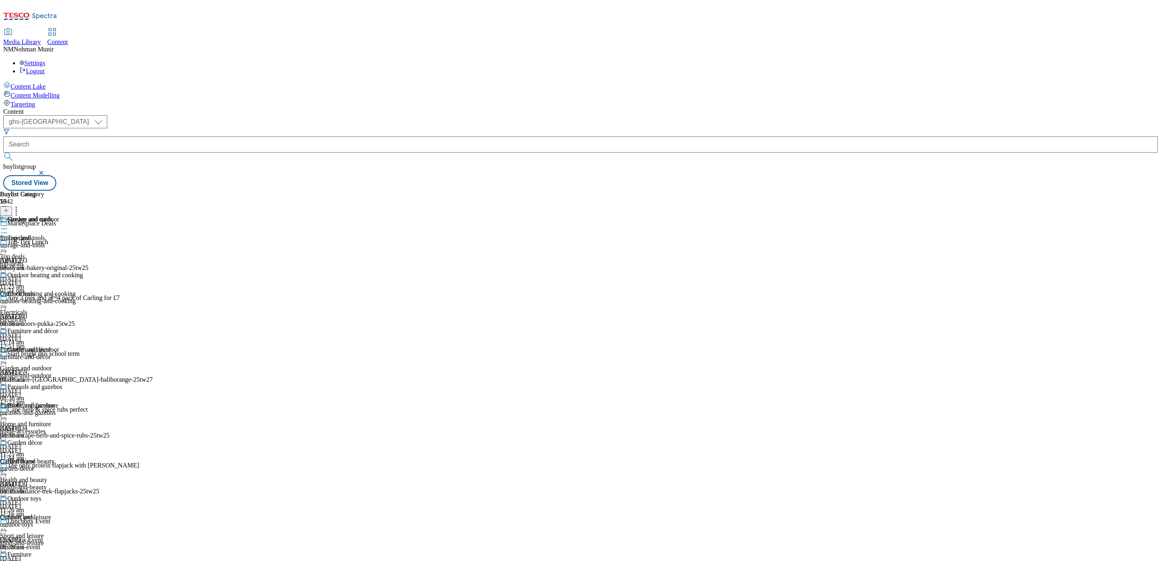
scroll to position [374, 0]
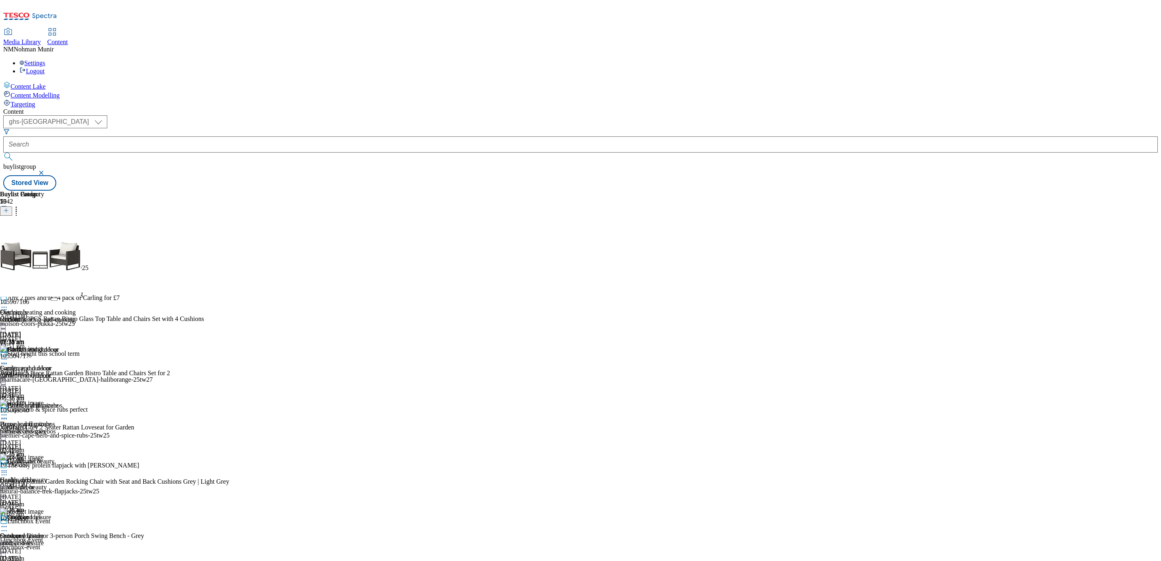
scroll to position [106, 0]
click at [83, 372] on div "furniture-and-décor" at bounding box center [41, 375] width 83 height 7
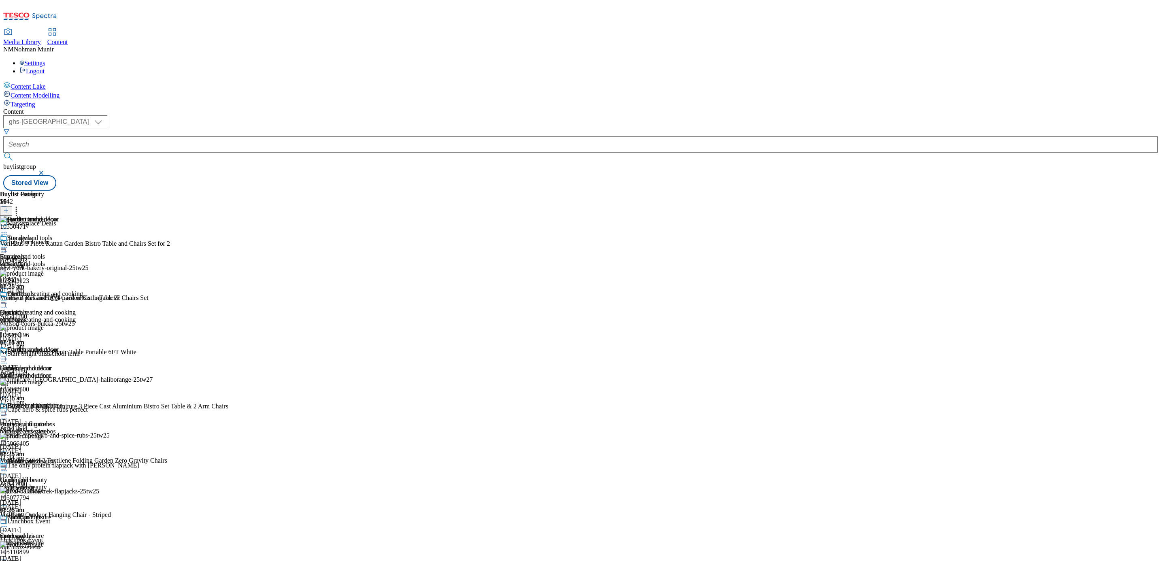
click at [8, 355] on icon at bounding box center [4, 359] width 8 height 8
click at [67, 429] on span "Open Preview Url" at bounding box center [46, 432] width 42 height 6
click at [35, 290] on span "Electricals" at bounding box center [21, 294] width 28 height 9
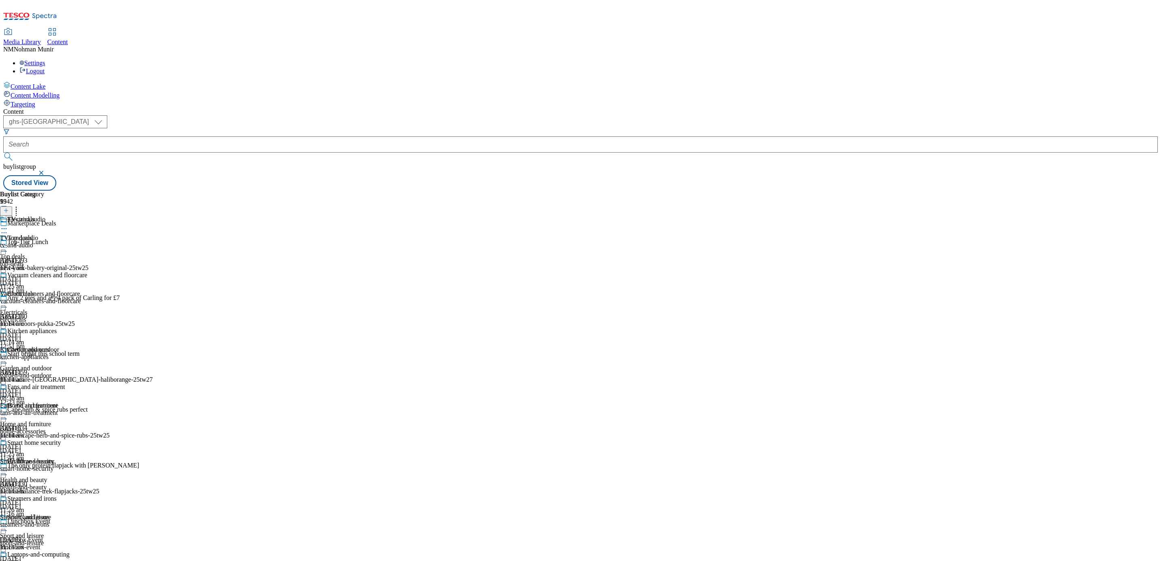
click at [87, 298] on div "vacuum-cleaners-and-floorcare" at bounding box center [43, 301] width 87 height 7
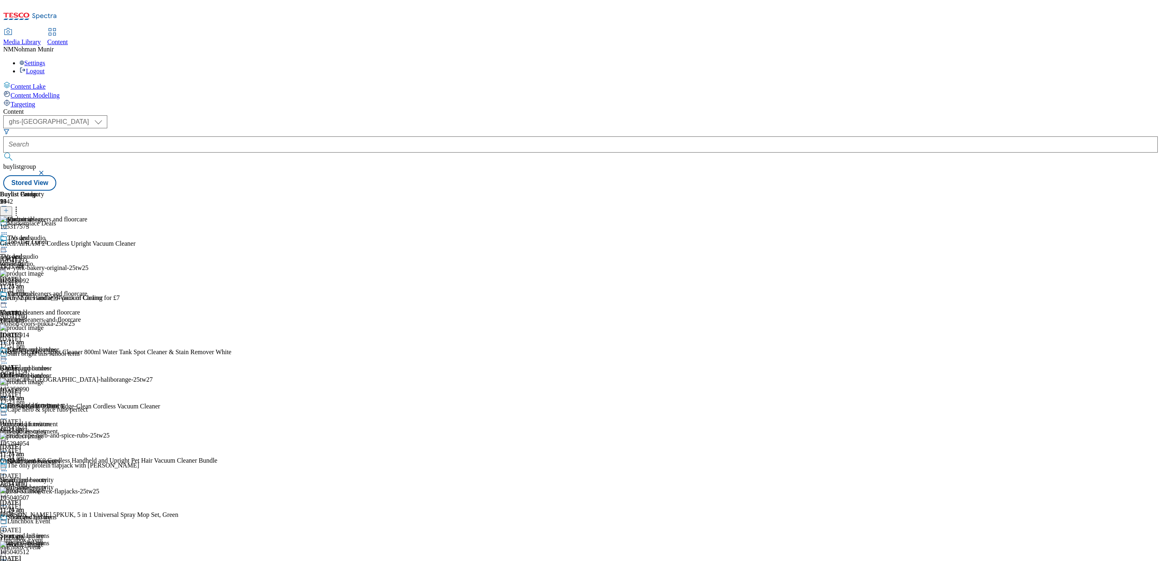
click at [20, 205] on icon at bounding box center [16, 209] width 8 height 8
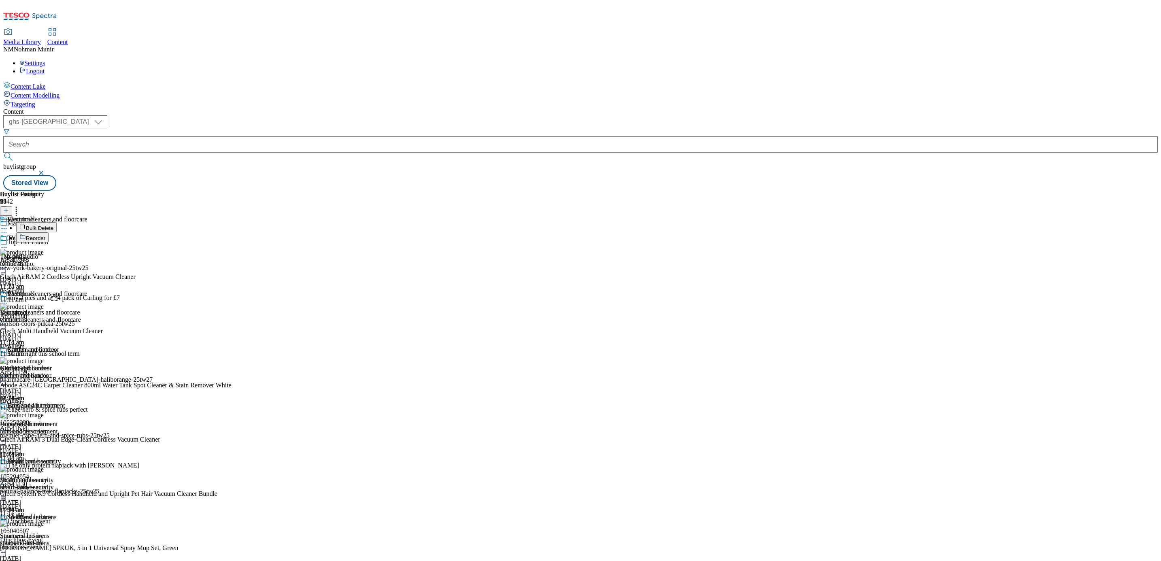
click at [817, 191] on div "Buylist Group 5942 Marketplace Deals Top-Tier Lunch Ad541293 new-york-bakery-or…" at bounding box center [580, 191] width 1155 height 0
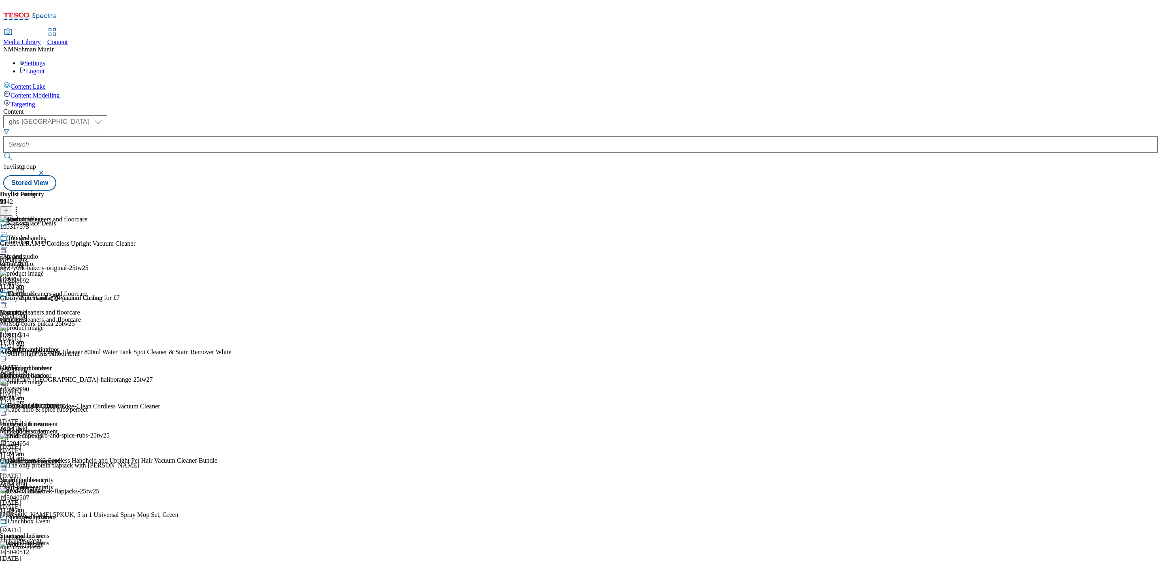
click at [8, 299] on icon at bounding box center [4, 303] width 8 height 8
click at [67, 373] on span "Open Preview Url" at bounding box center [46, 376] width 42 height 6
click at [789, 191] on div "Buylist Group 5942 Marketplace Deals Top-Tier Lunch Ad541293 new-york-bakery-or…" at bounding box center [580, 191] width 1155 height 0
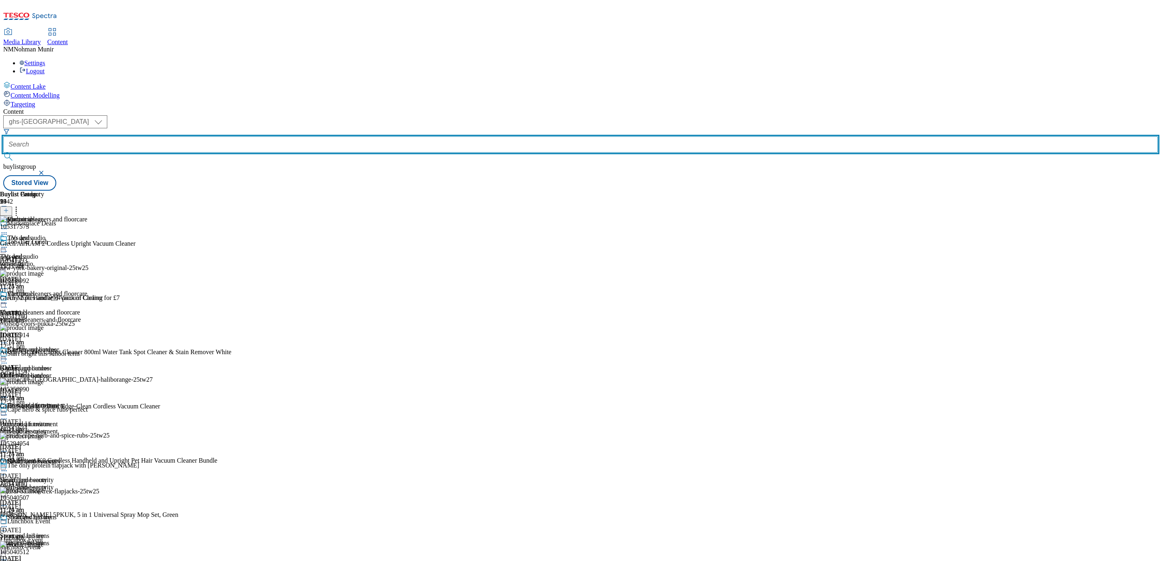
click at [218, 136] on input "text" at bounding box center [580, 144] width 1155 height 16
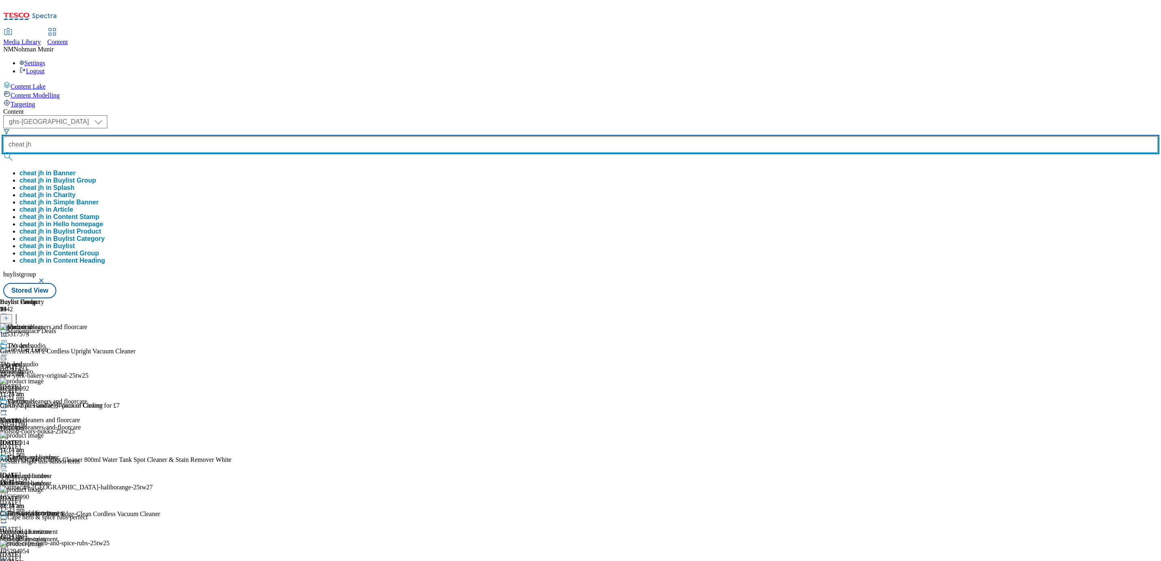
type input "cheat j"
